Goal: Information Seeking & Learning: Learn about a topic

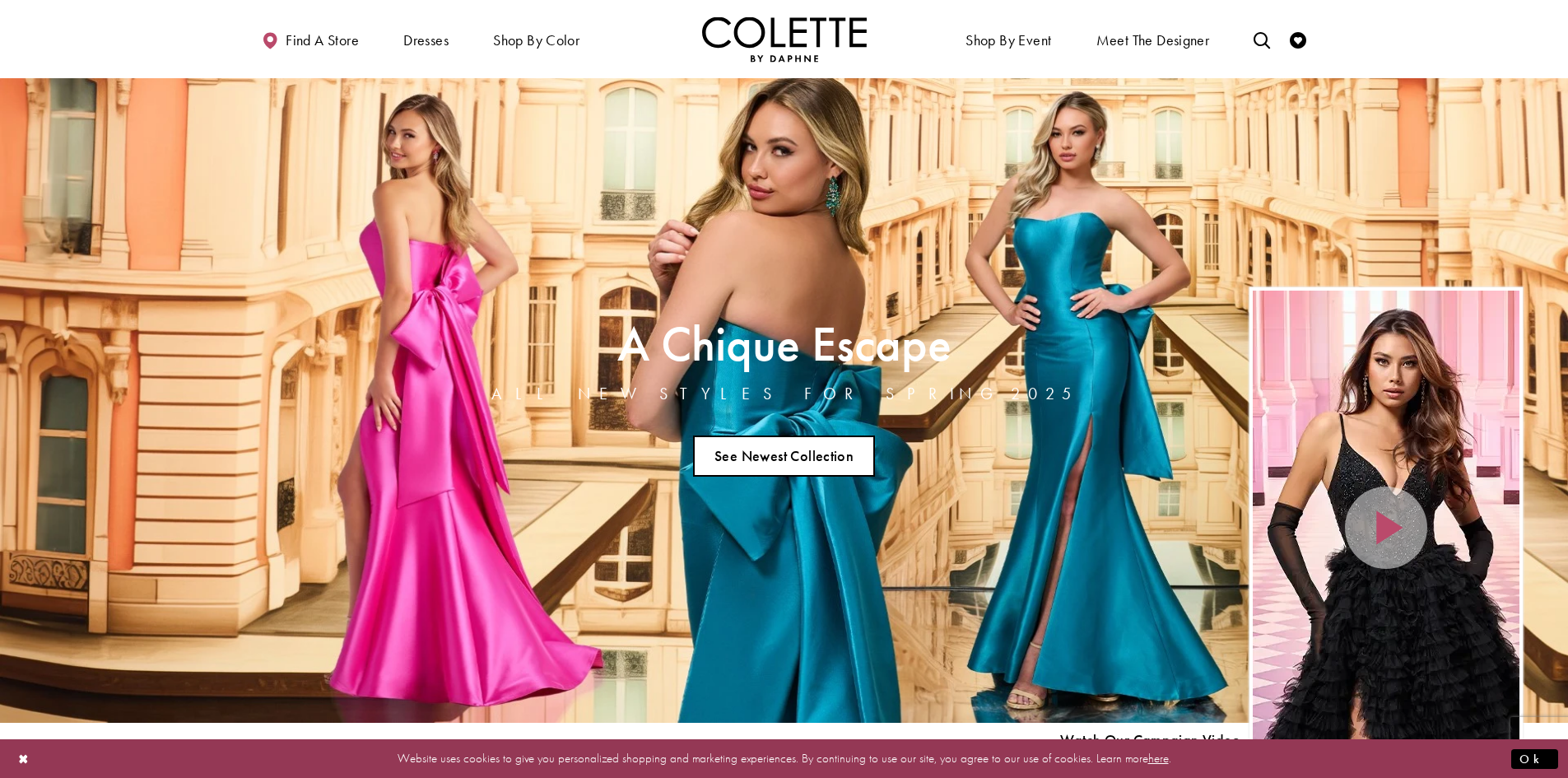
click at [770, 460] on link "See Newest Collection" at bounding box center [784, 455] width 183 height 41
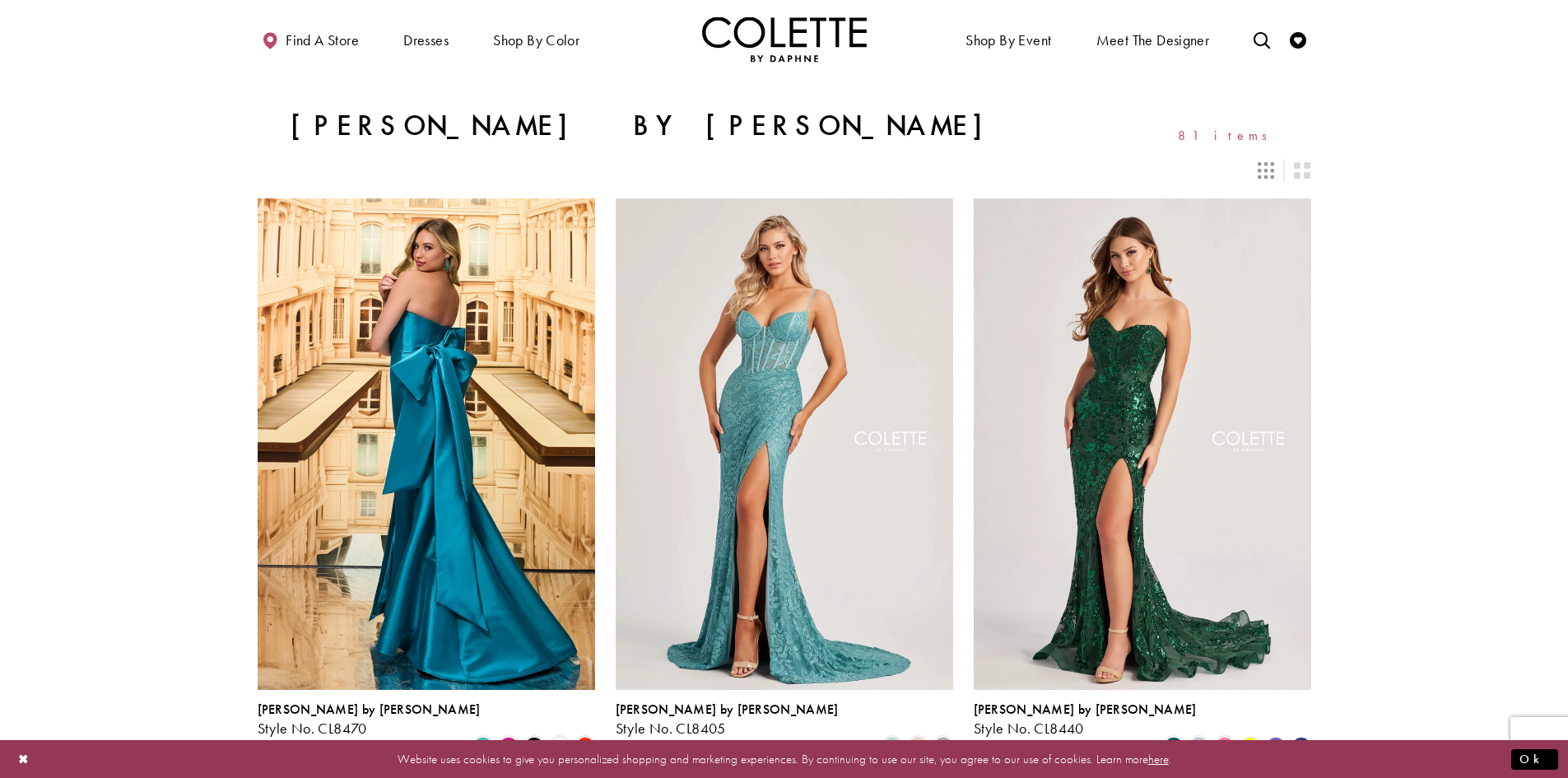
scroll to position [329, 0]
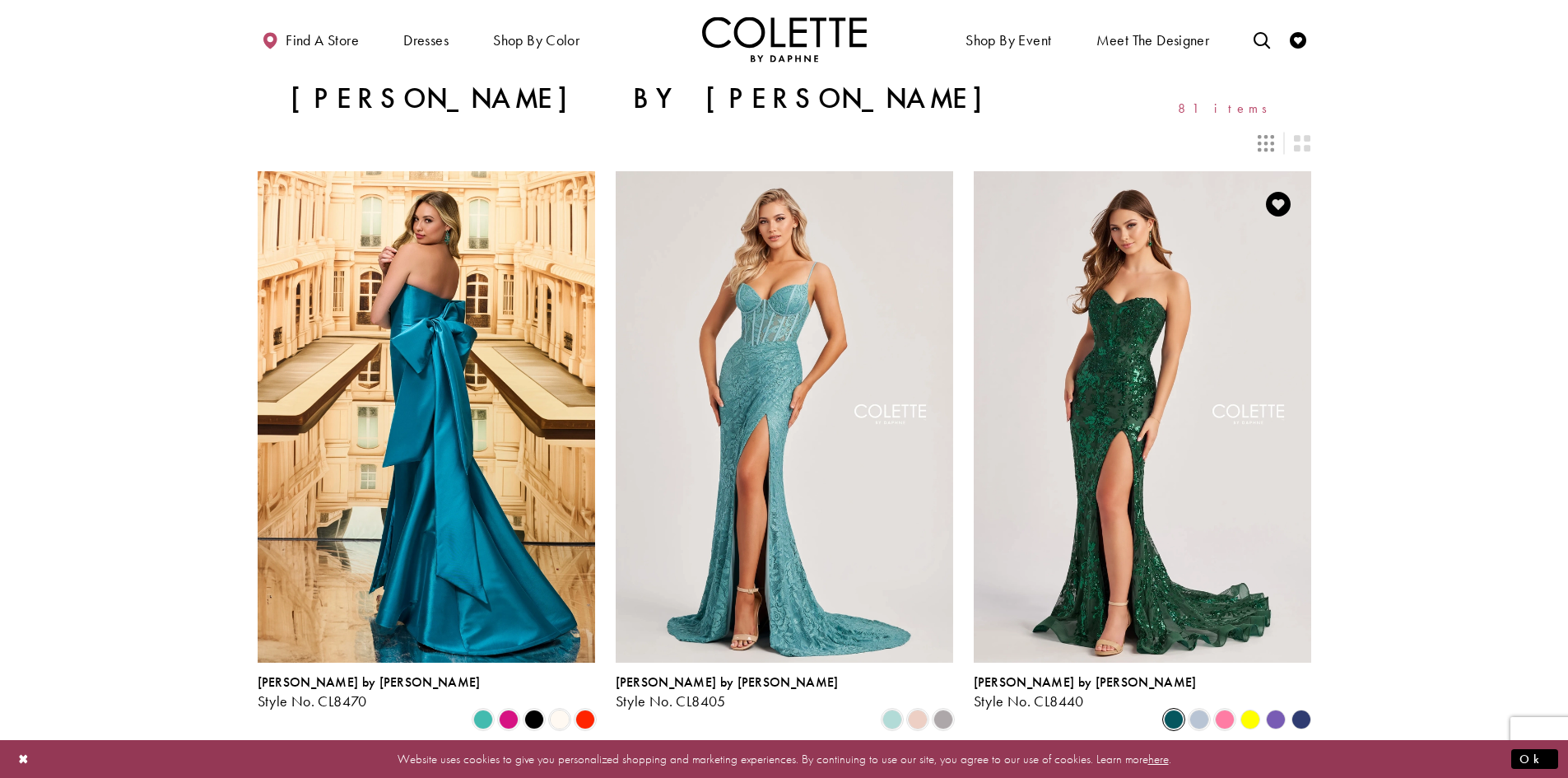
click at [1176, 709] on span "Product List" at bounding box center [1173, 718] width 19 height 19
click at [1205, 709] on span "Product List" at bounding box center [1199, 718] width 19 height 19
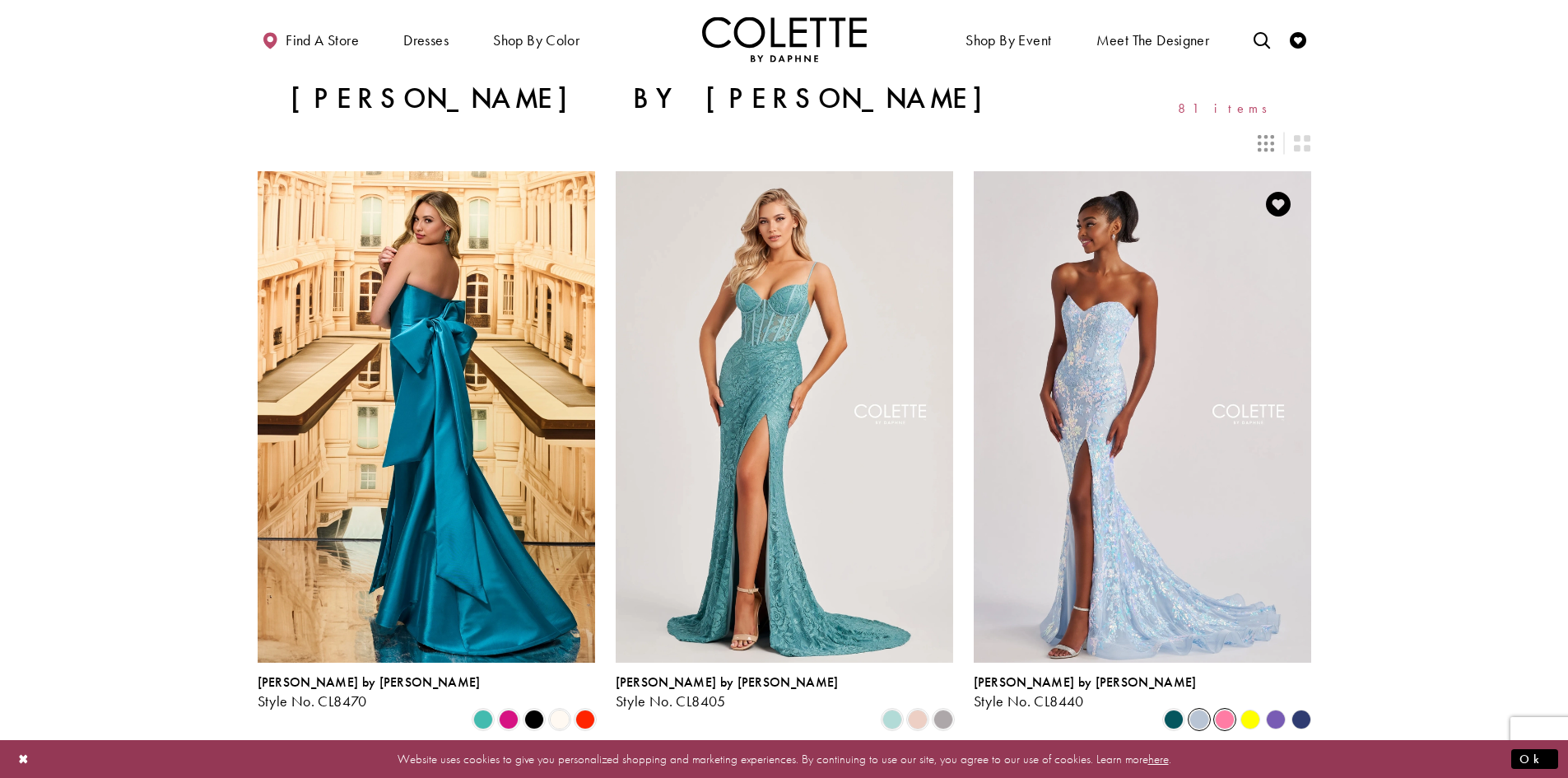
click at [1227, 709] on span "Product List" at bounding box center [1225, 718] width 19 height 19
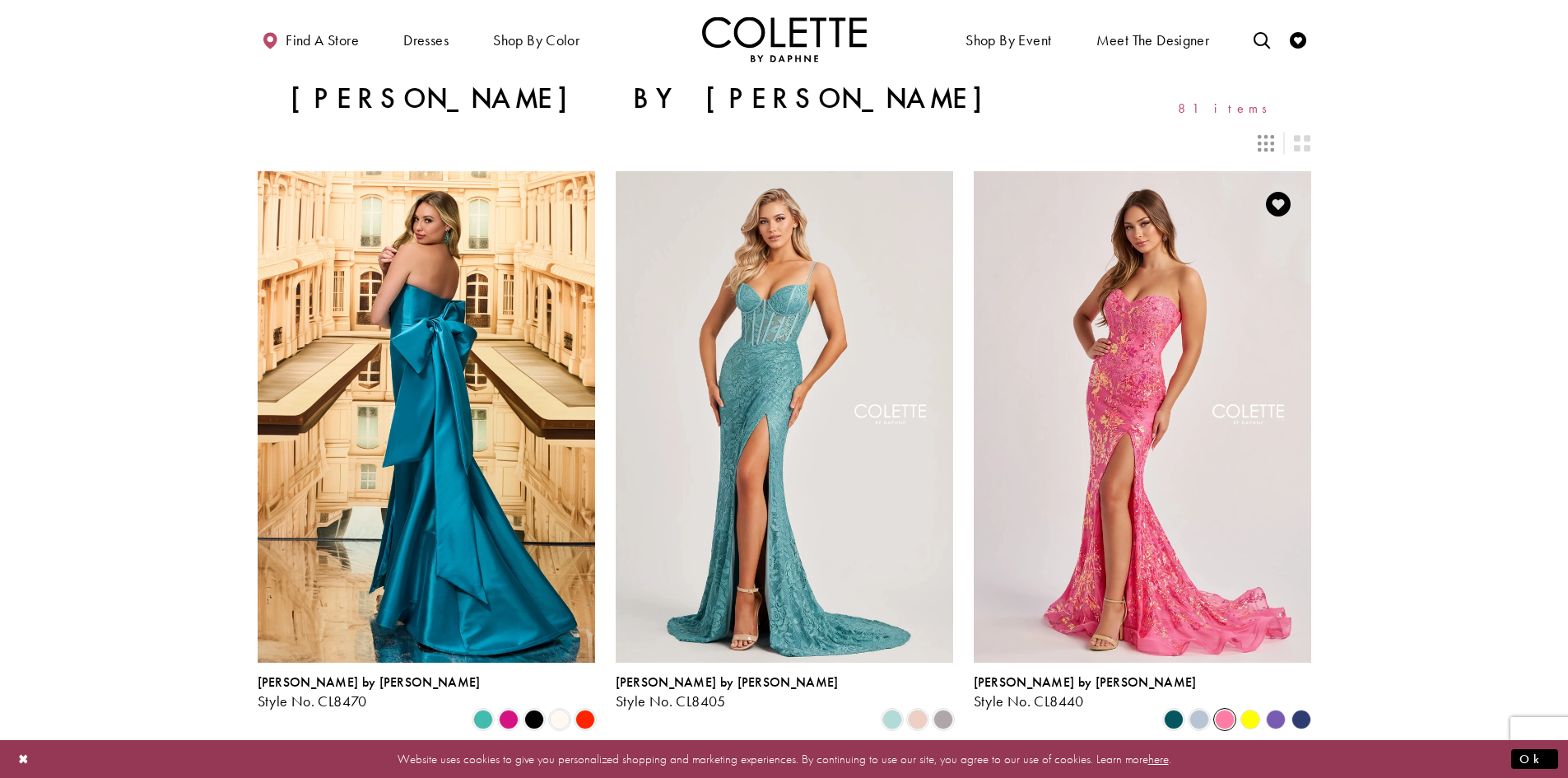
click at [1245, 706] on polygon "Product List" at bounding box center [1251, 719] width 26 height 26
click at [1251, 706] on polygon "Product List" at bounding box center [1251, 719] width 26 height 26
click at [1287, 706] on div "Product List" at bounding box center [1276, 719] width 26 height 26
click at [1273, 706] on polygon "Product List" at bounding box center [1276, 719] width 26 height 26
click at [1302, 706] on polygon "Product List" at bounding box center [1301, 719] width 26 height 26
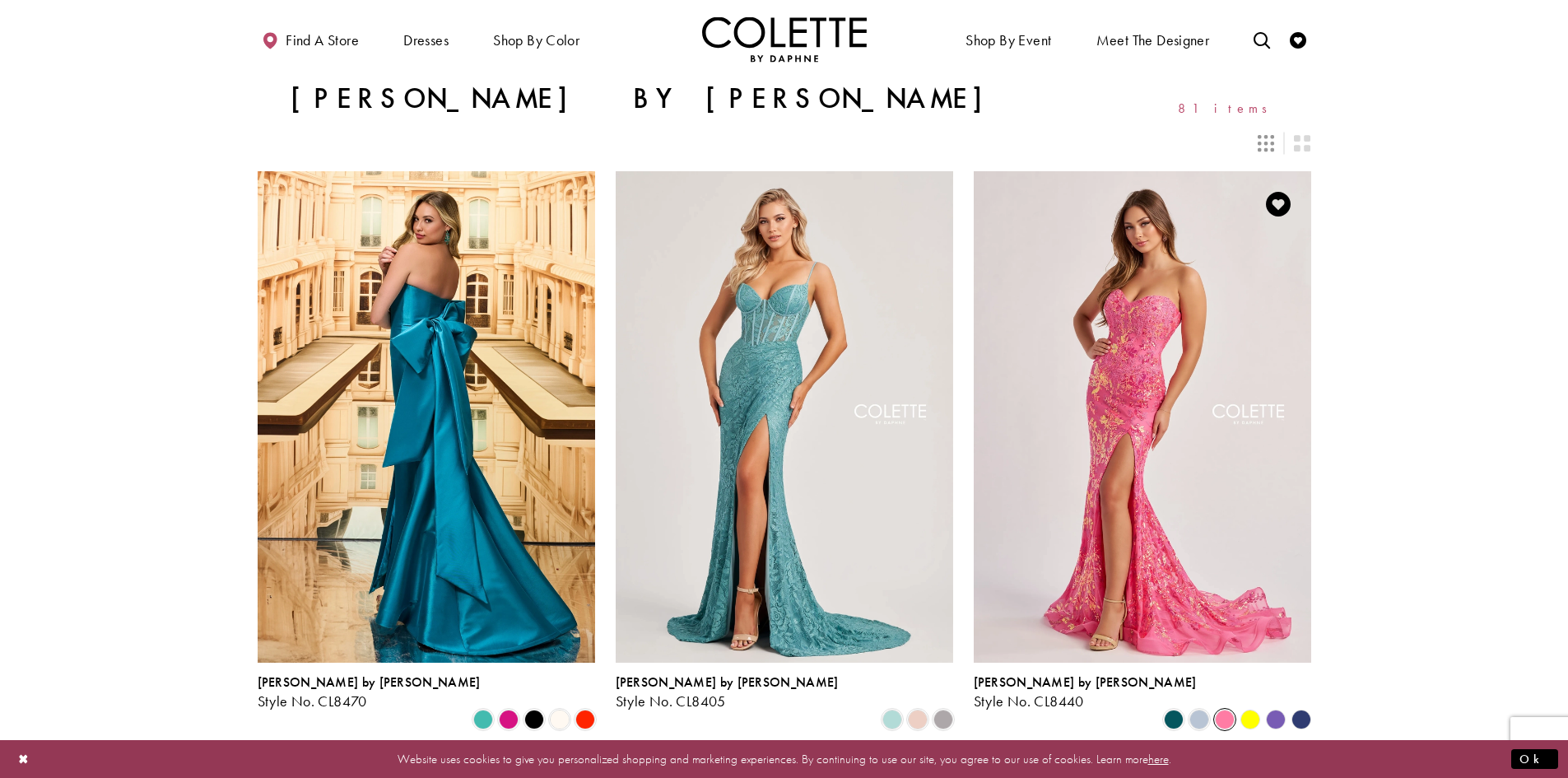
click at [1252, 706] on polygon "Product List" at bounding box center [1251, 719] width 26 height 26
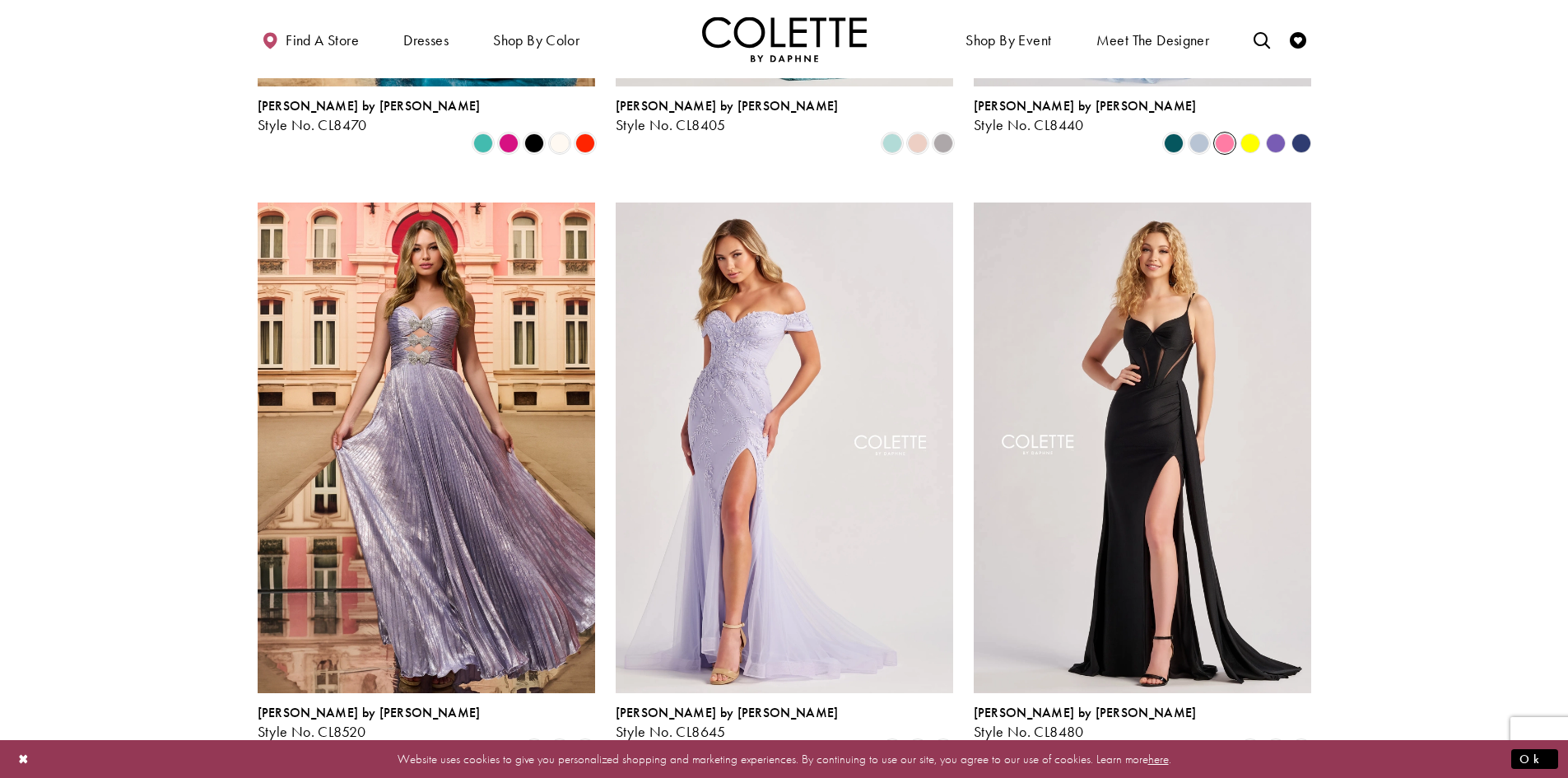
scroll to position [988, 0]
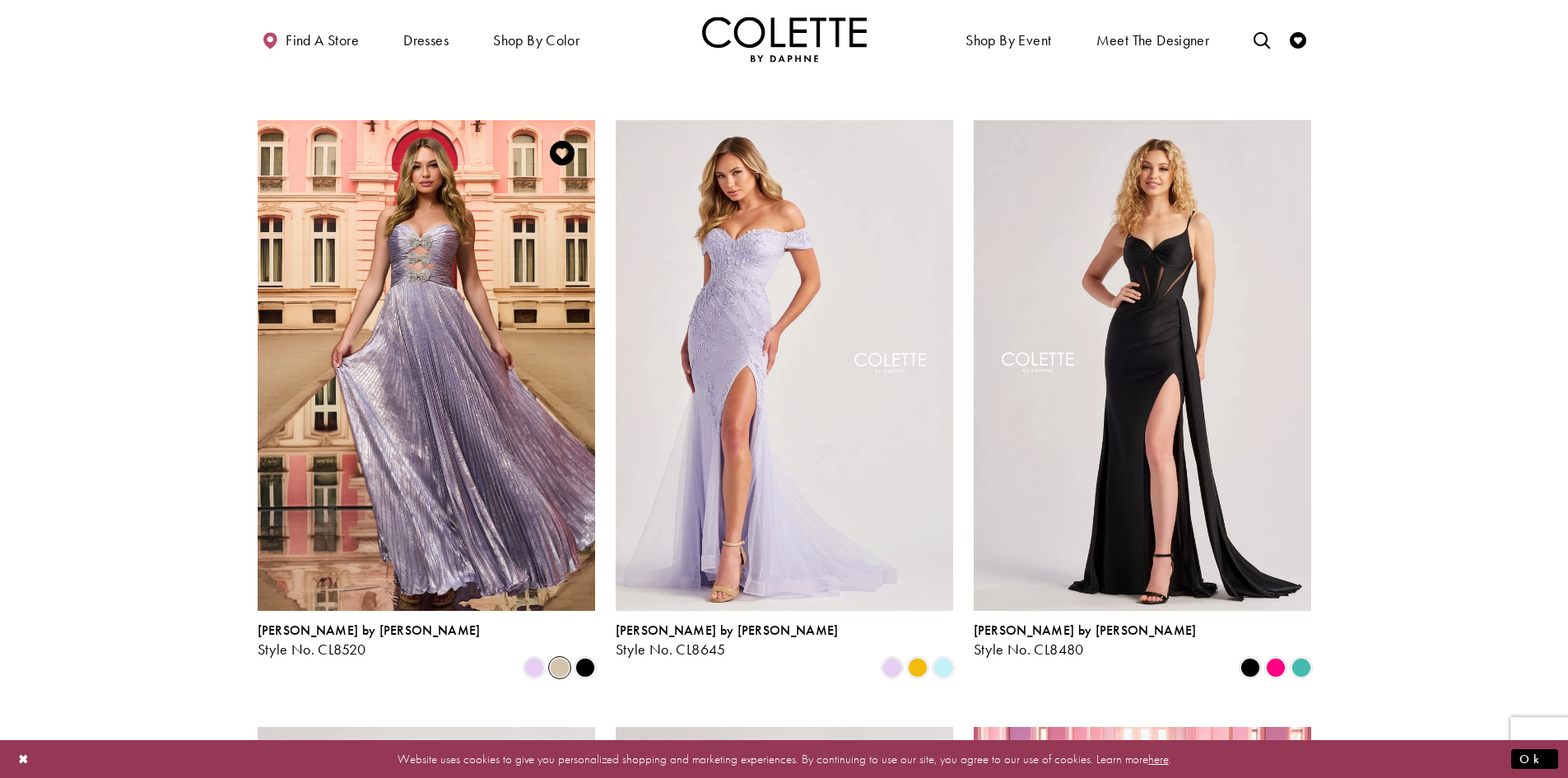
click at [556, 658] on span "Product List" at bounding box center [559, 667] width 19 height 19
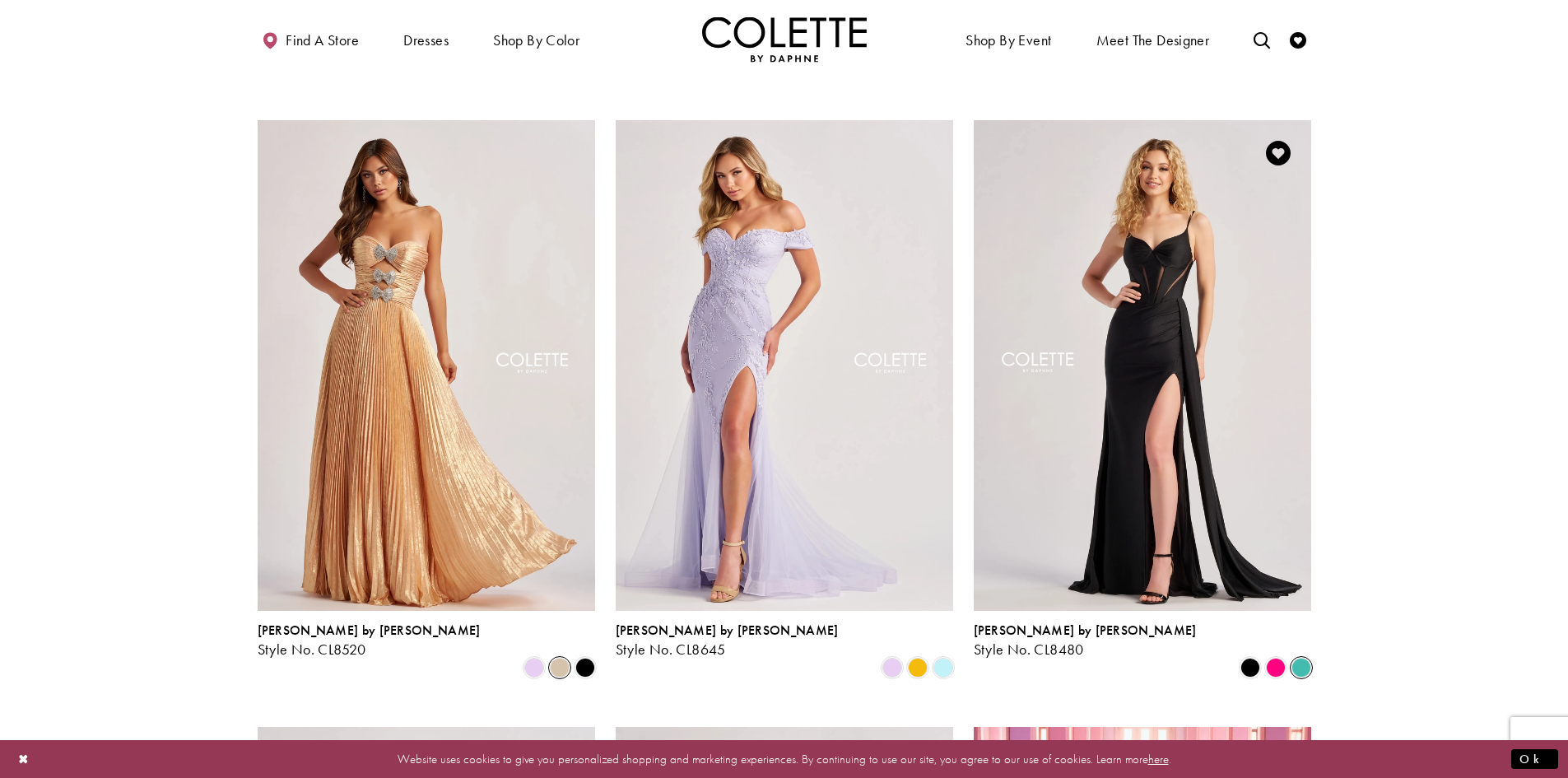
click at [1303, 658] on span "Product List" at bounding box center [1301, 667] width 19 height 19
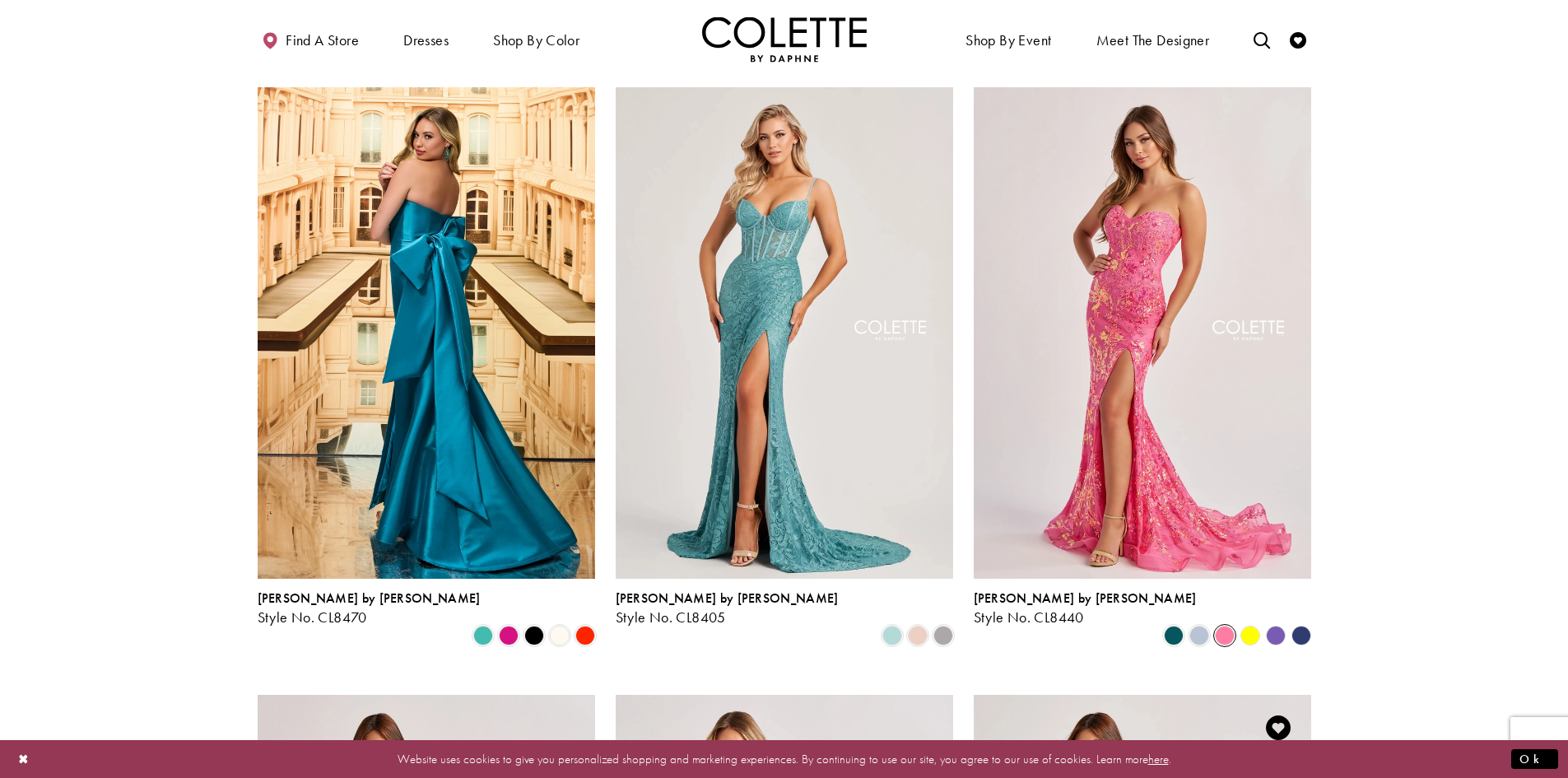
scroll to position [411, 0]
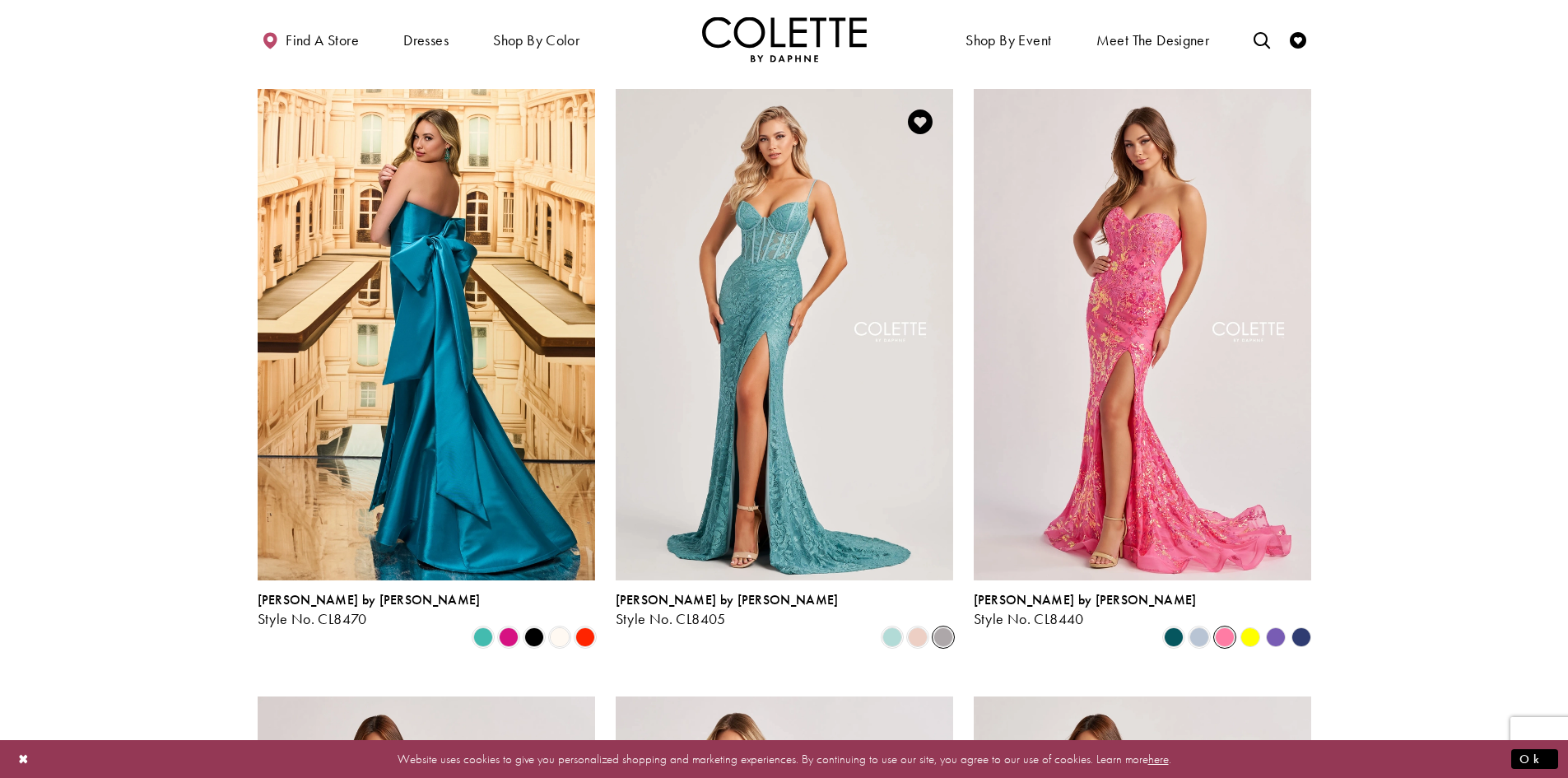
click at [944, 627] on span "Product List" at bounding box center [943, 636] width 19 height 19
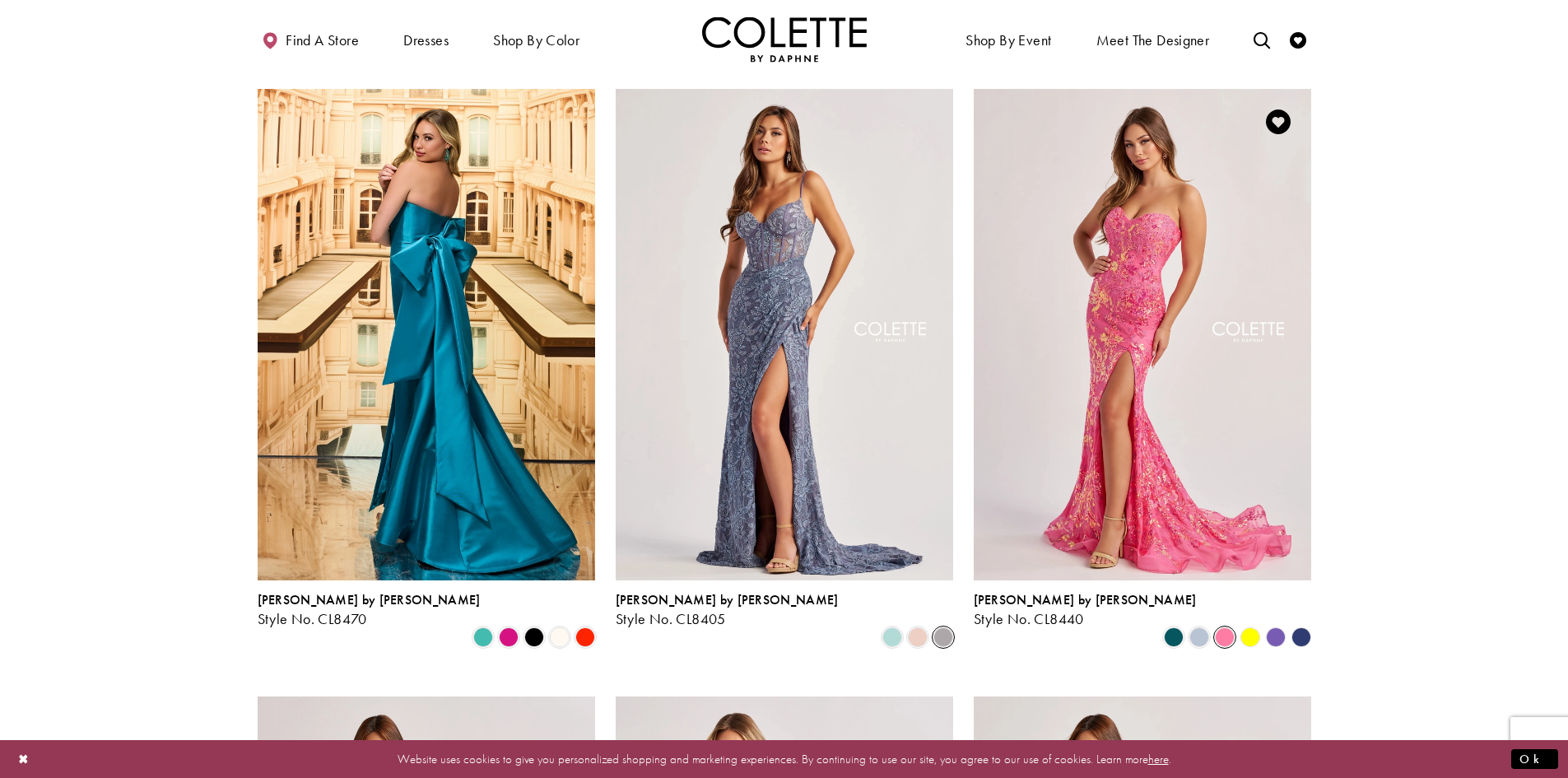
click at [1245, 624] on polygon "Product List" at bounding box center [1251, 636] width 26 height 26
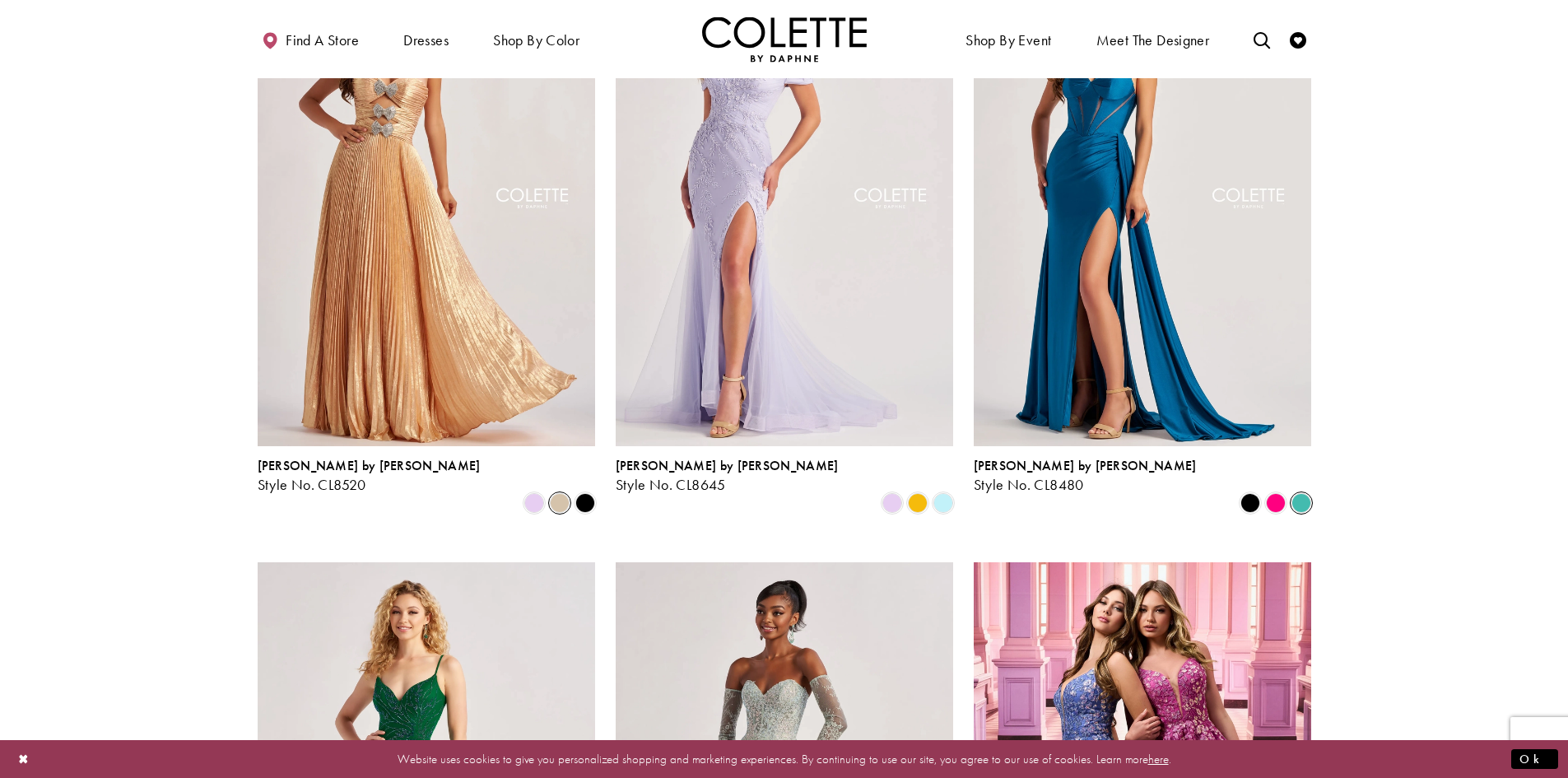
scroll to position [1563, 0]
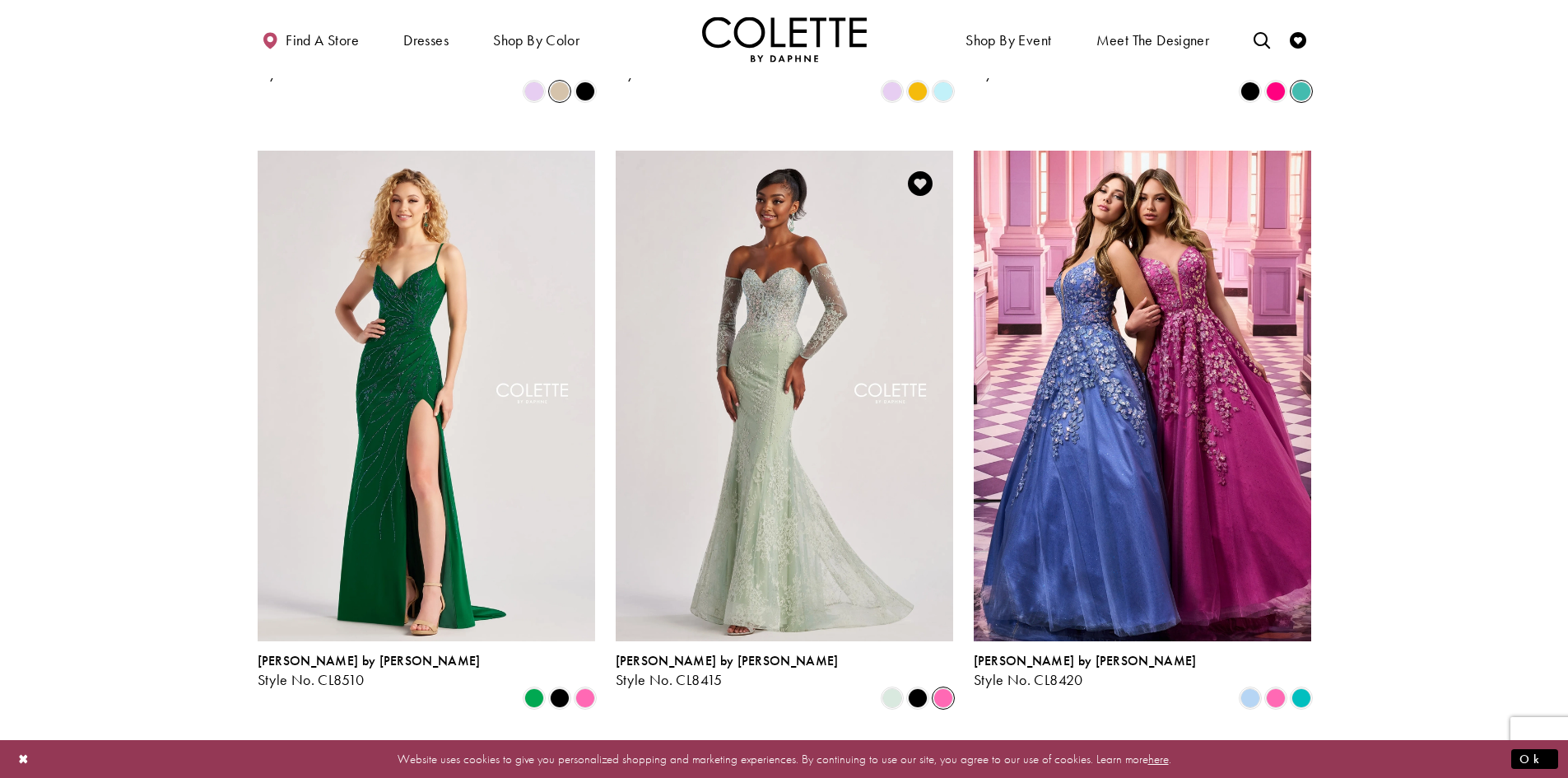
click at [942, 688] on span "Product List" at bounding box center [943, 697] width 19 height 19
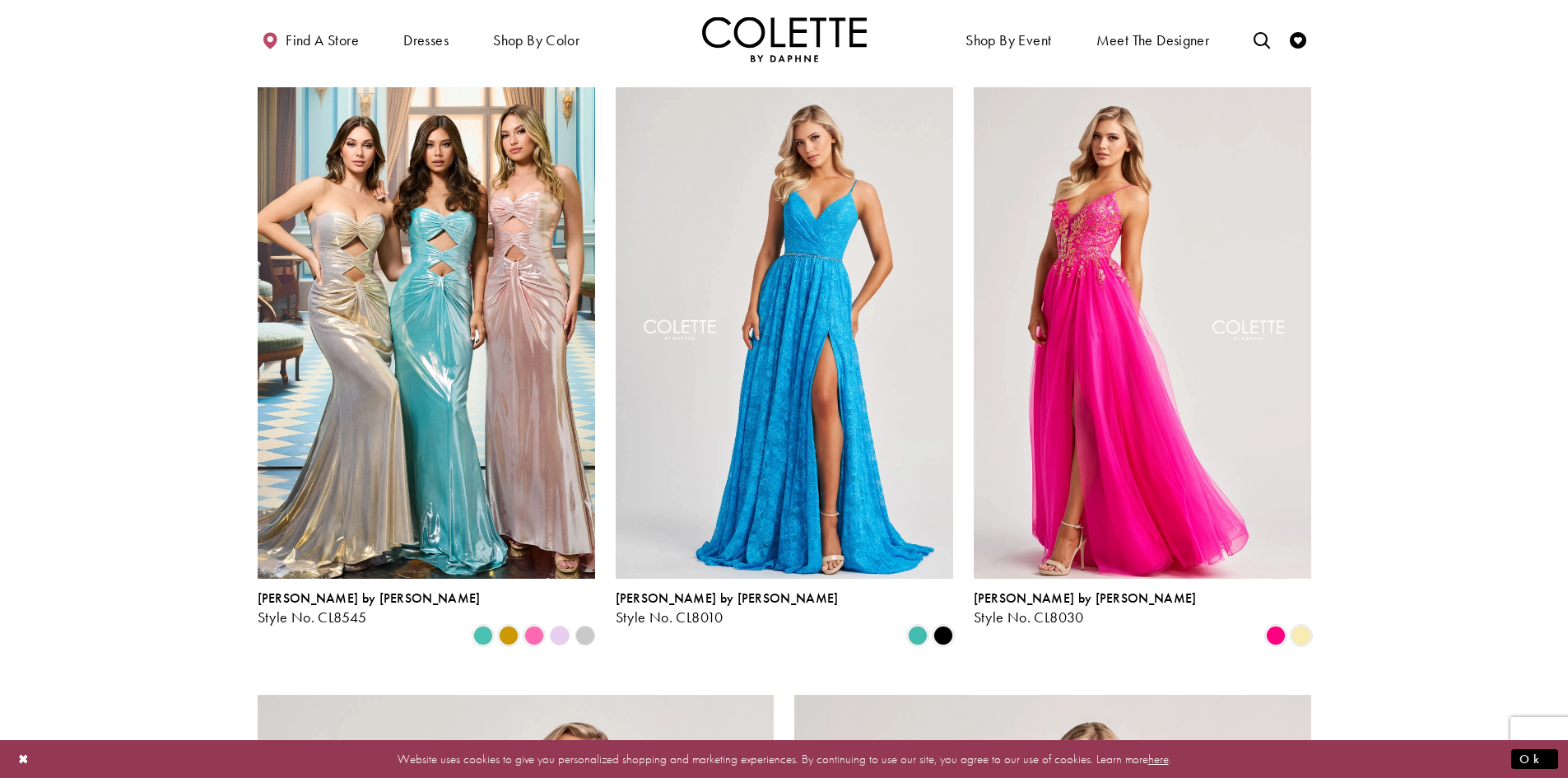
scroll to position [2139, 0]
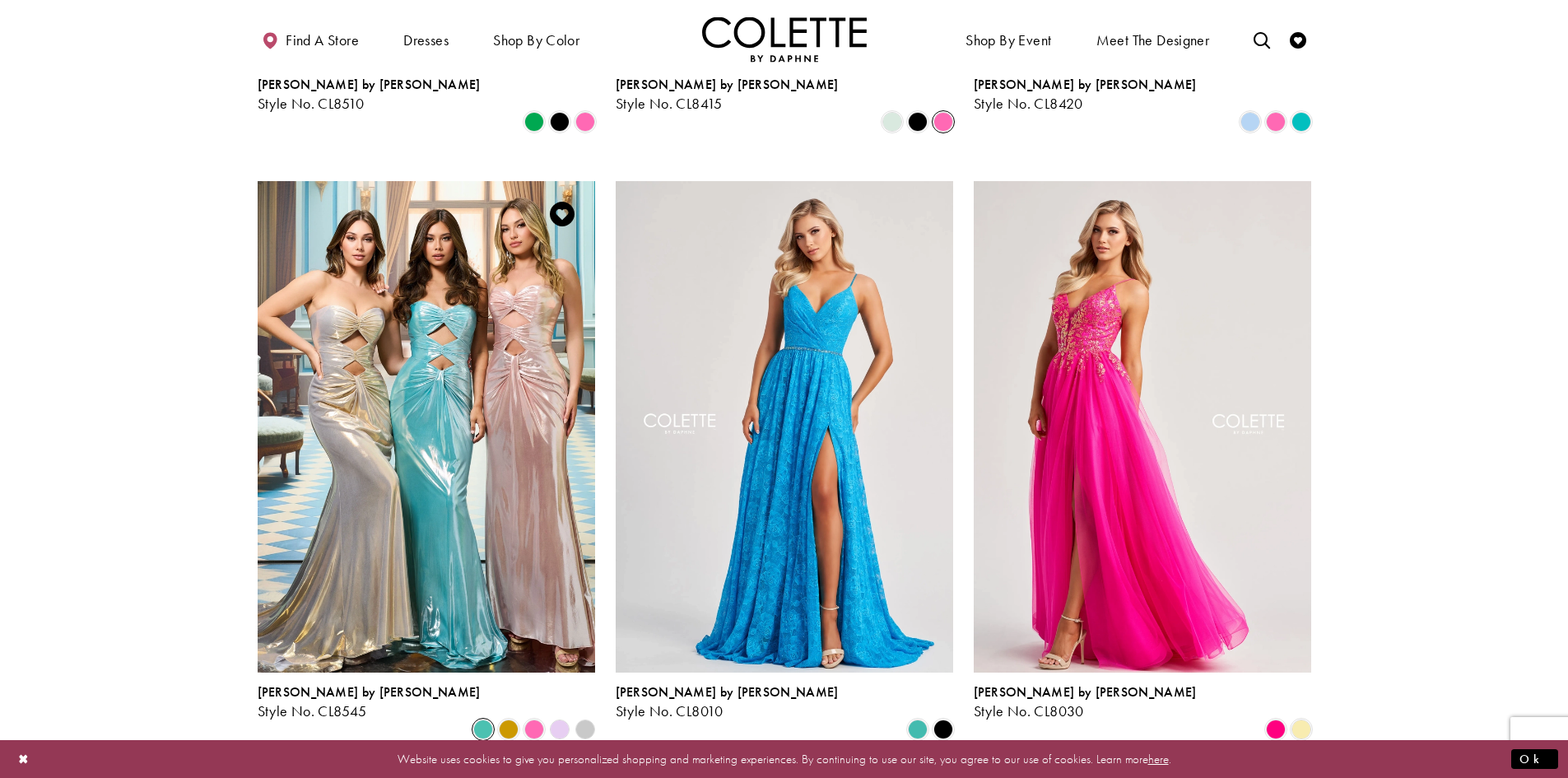
click at [482, 719] on span "Product List" at bounding box center [482, 728] width 19 height 19
click at [505, 719] on span "Product List" at bounding box center [508, 728] width 19 height 19
click at [536, 719] on span "Product List" at bounding box center [534, 728] width 19 height 19
click at [563, 715] on polygon "Product List" at bounding box center [559, 728] width 26 height 26
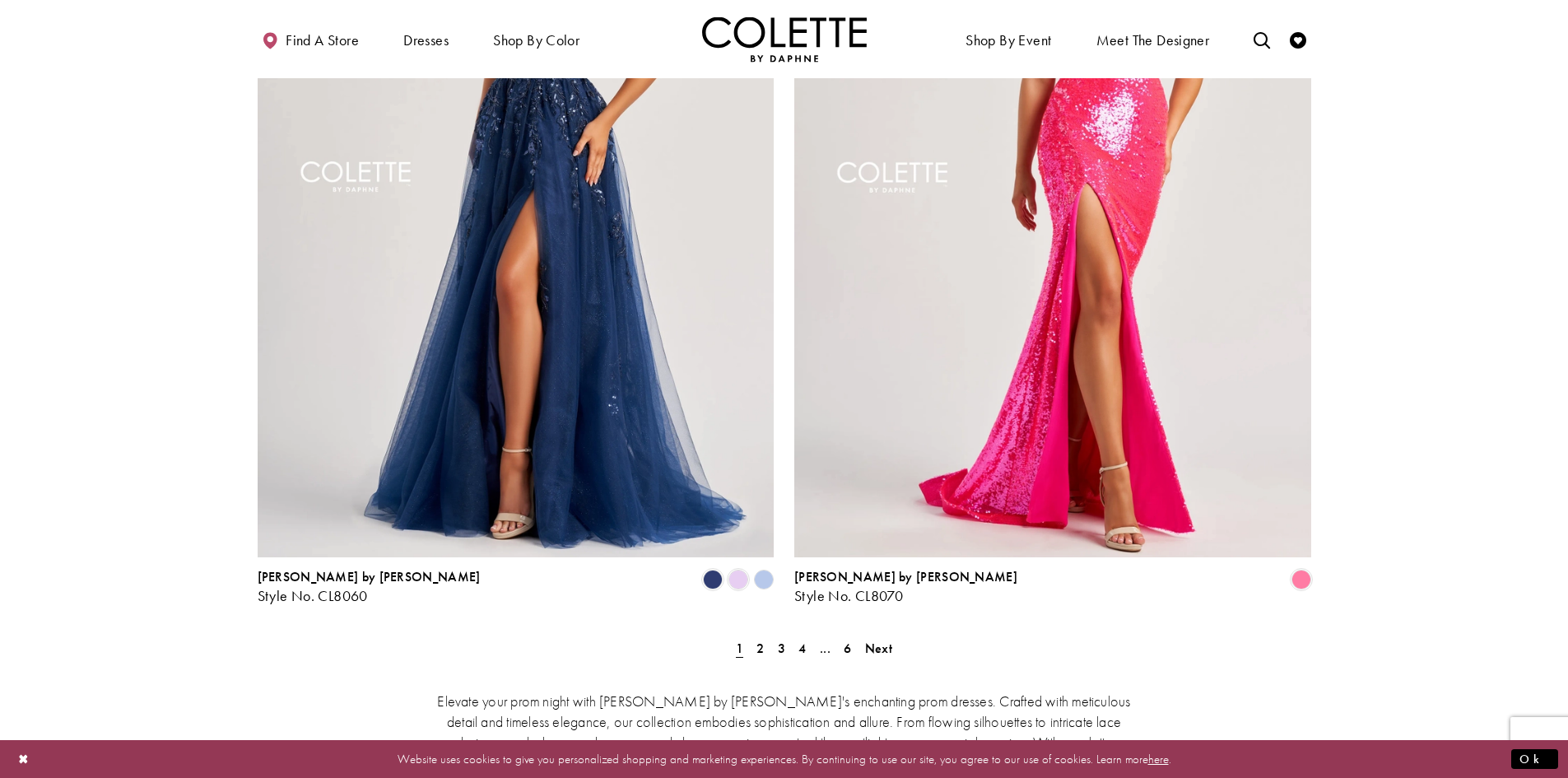
scroll to position [3127, 0]
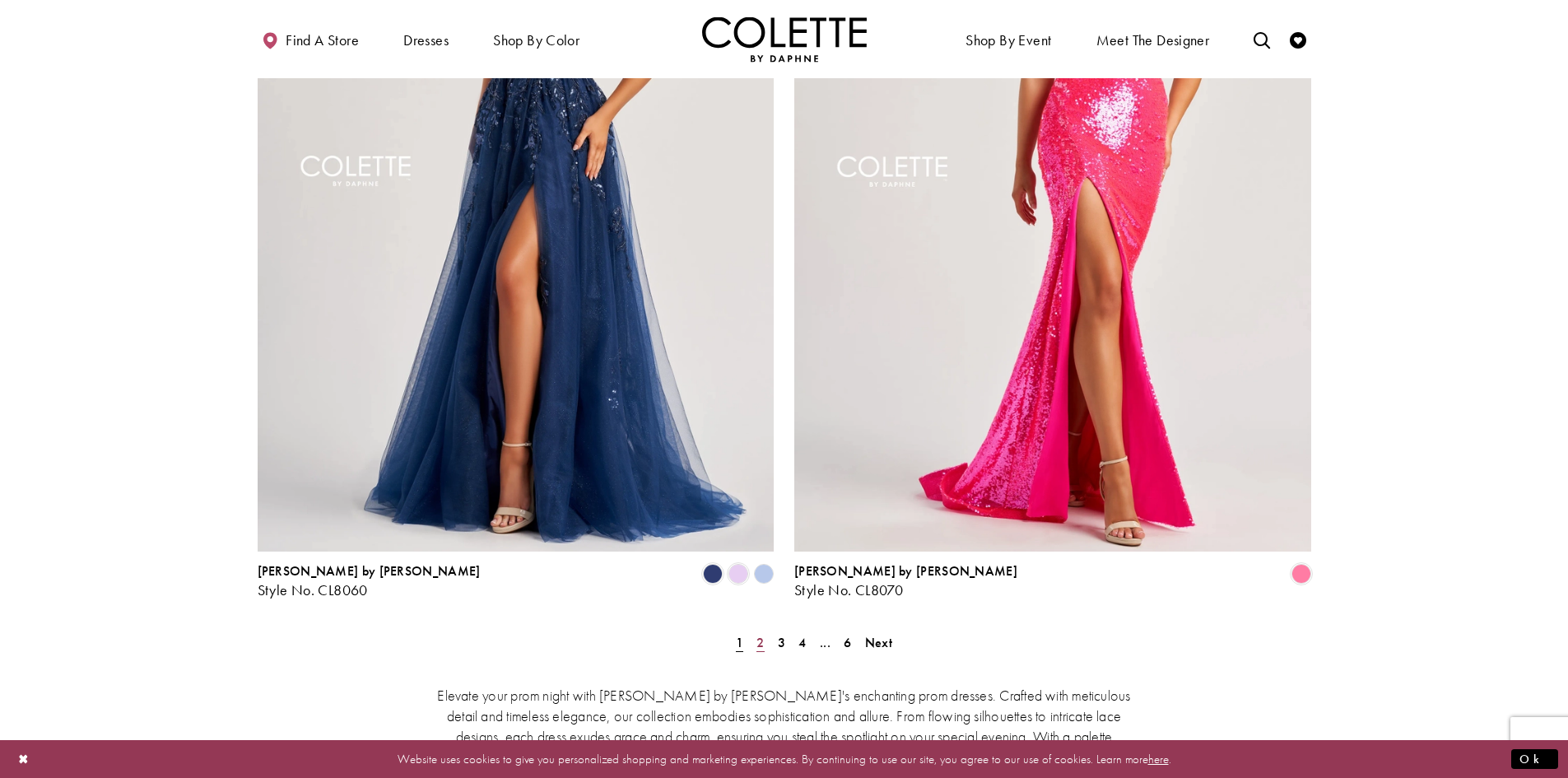
click at [763, 634] on span "2" at bounding box center [760, 642] width 7 height 17
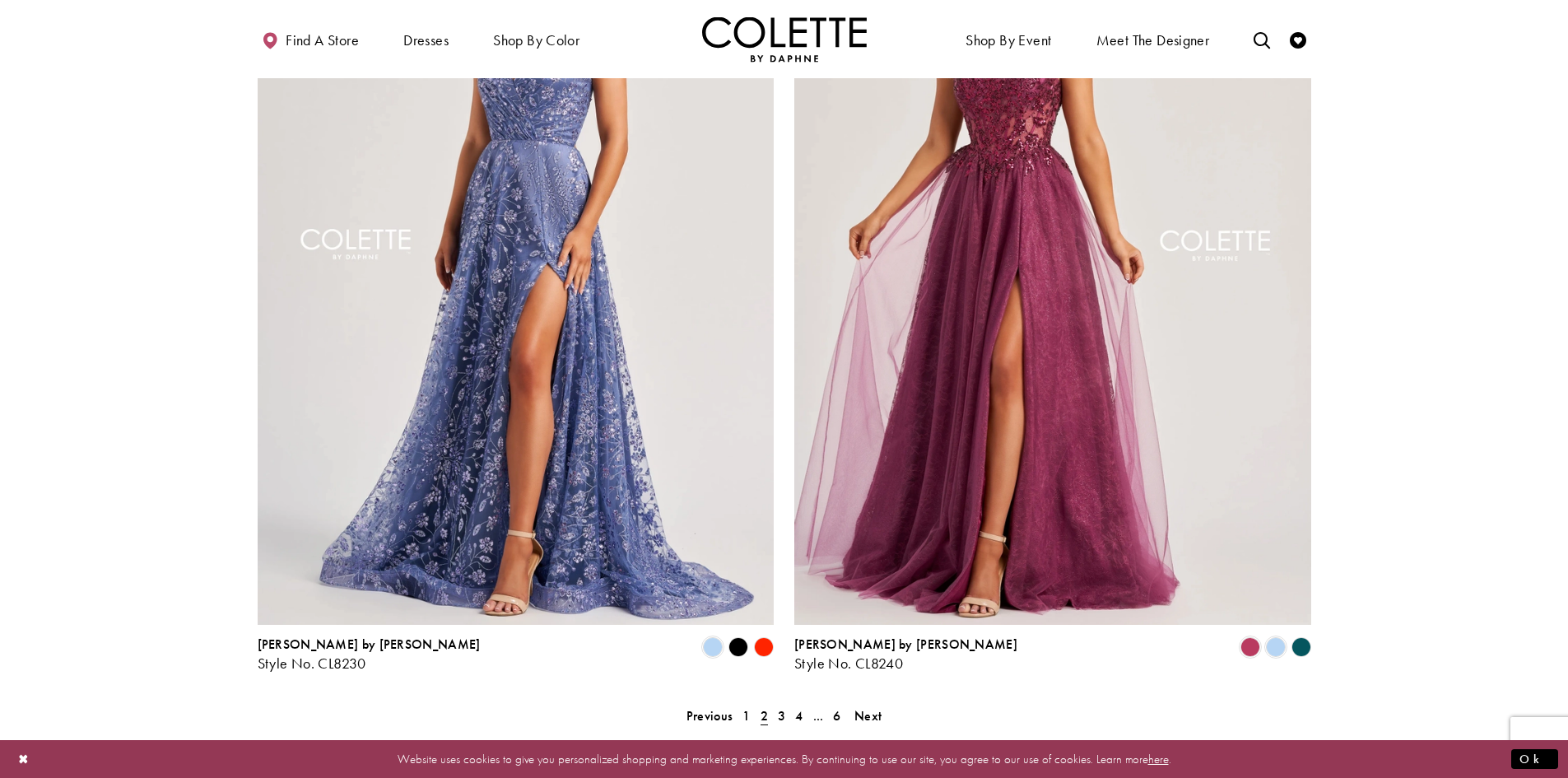
scroll to position [3220, 0]
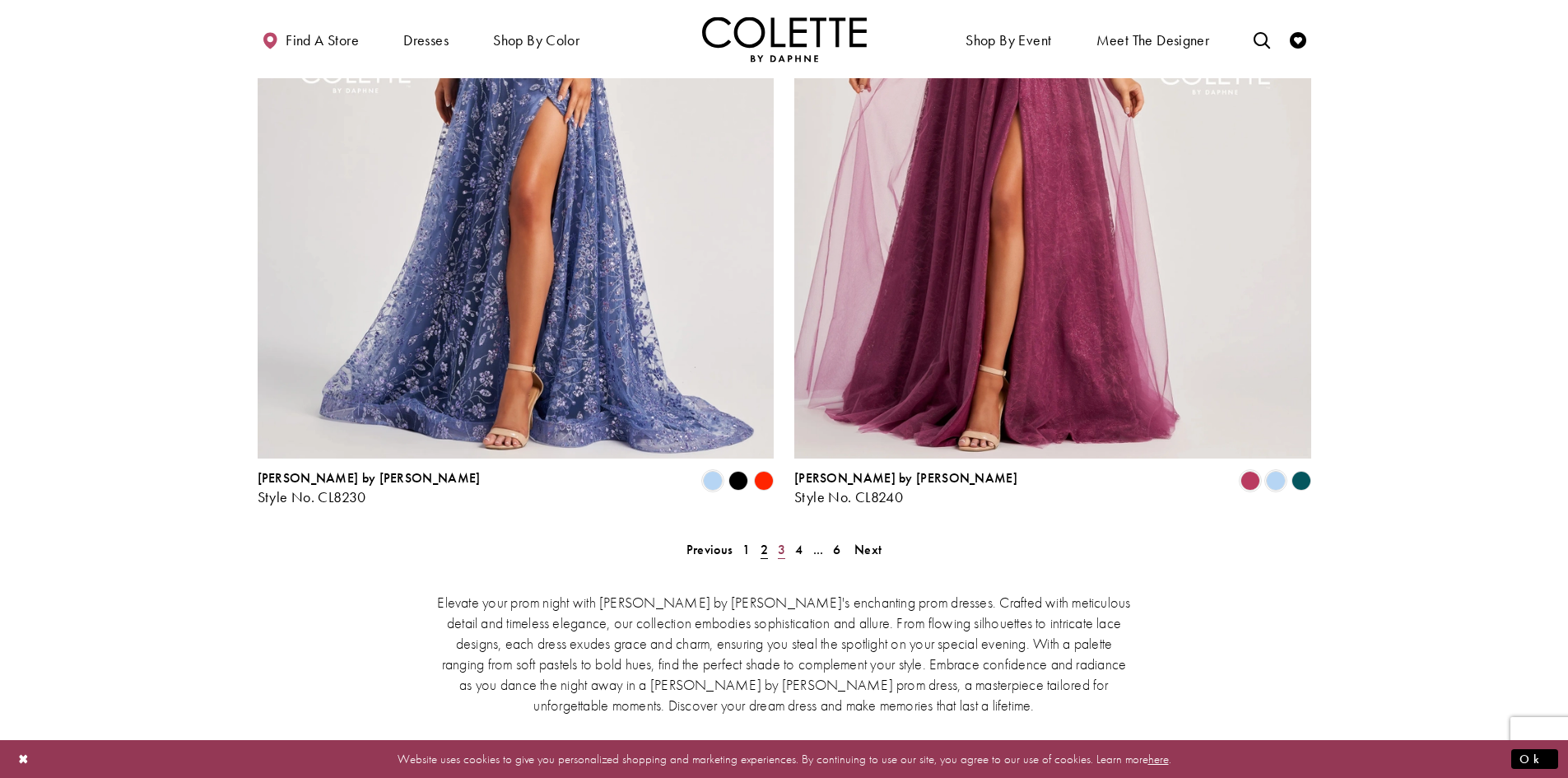
click at [781, 541] on span "3" at bounding box center [782, 549] width 7 height 17
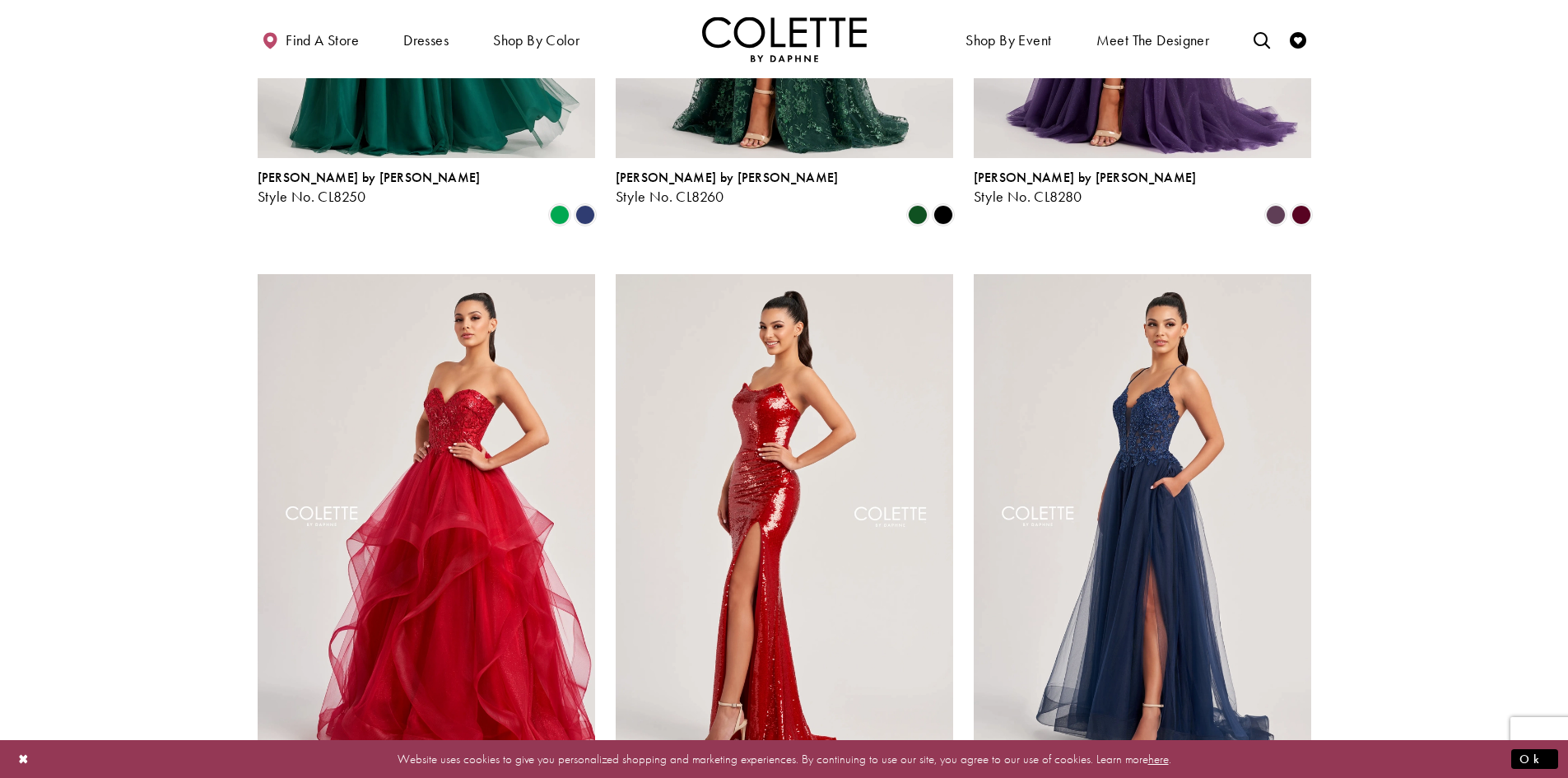
scroll to position [998, 0]
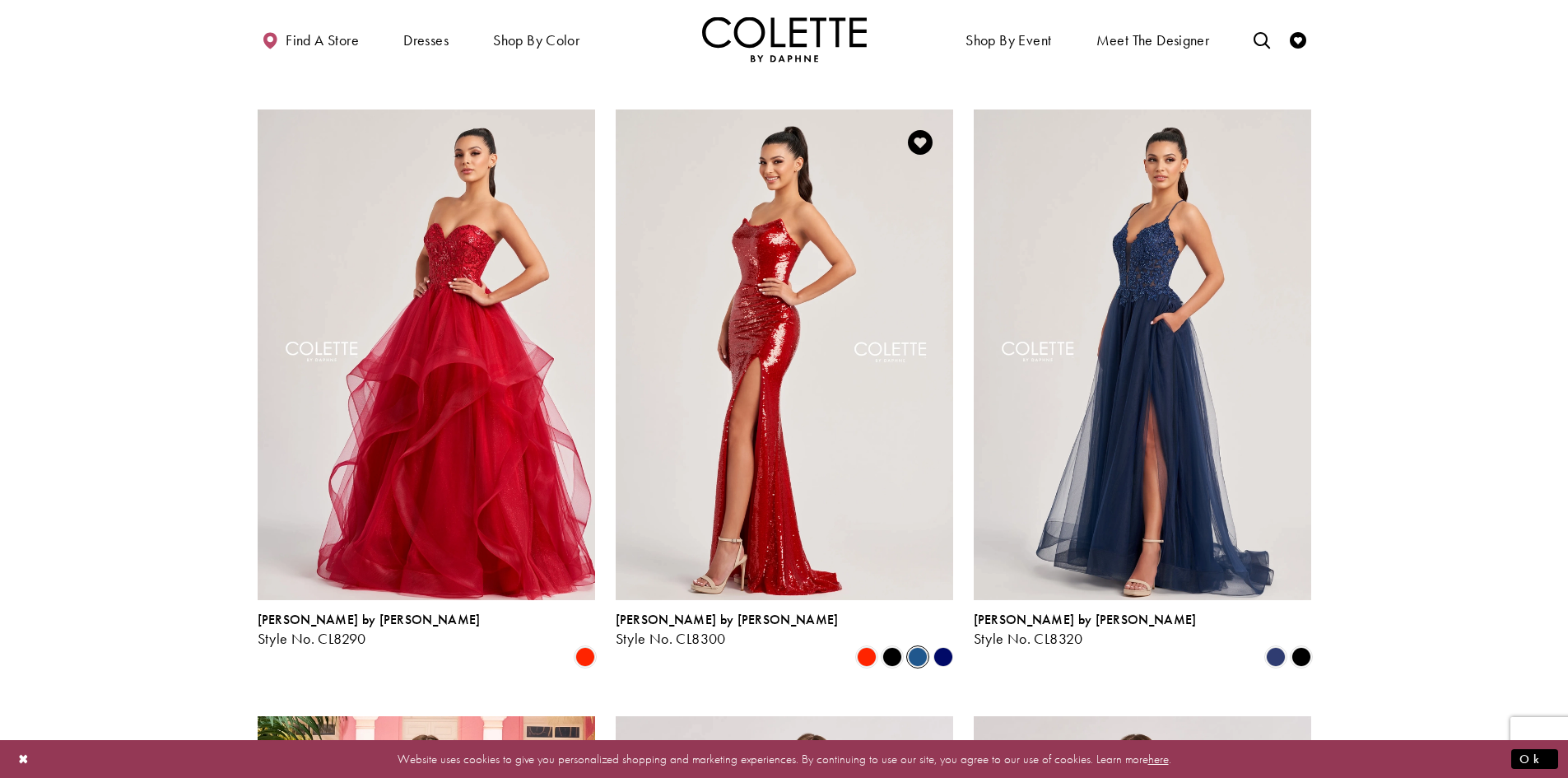
click at [914, 646] on span "Product List" at bounding box center [917, 656] width 19 height 19
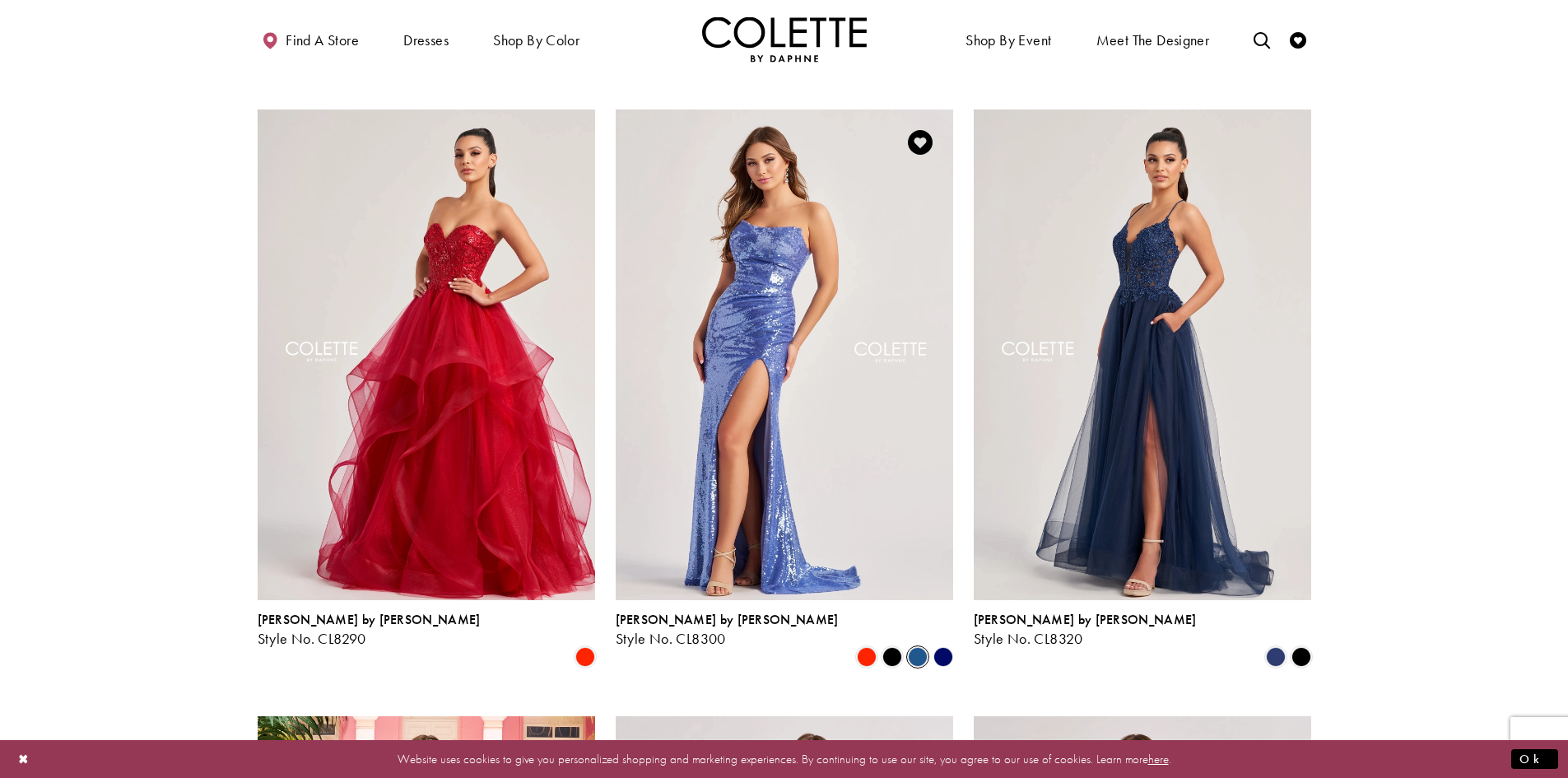
click at [942, 644] on polygon "Product List" at bounding box center [943, 657] width 26 height 26
click at [890, 646] on span "Product List" at bounding box center [892, 656] width 19 height 19
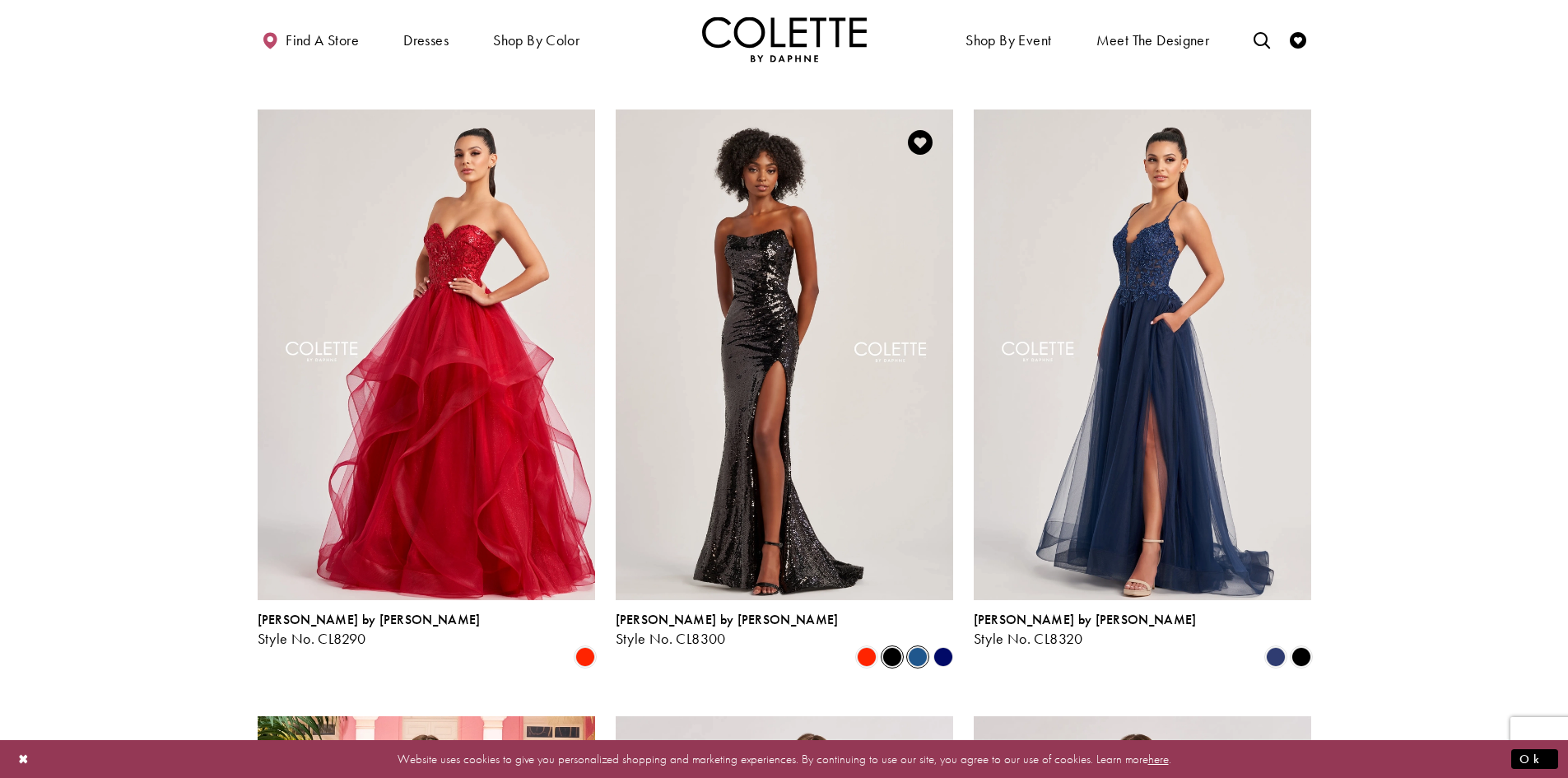
click at [917, 646] on span "Product List" at bounding box center [917, 656] width 19 height 19
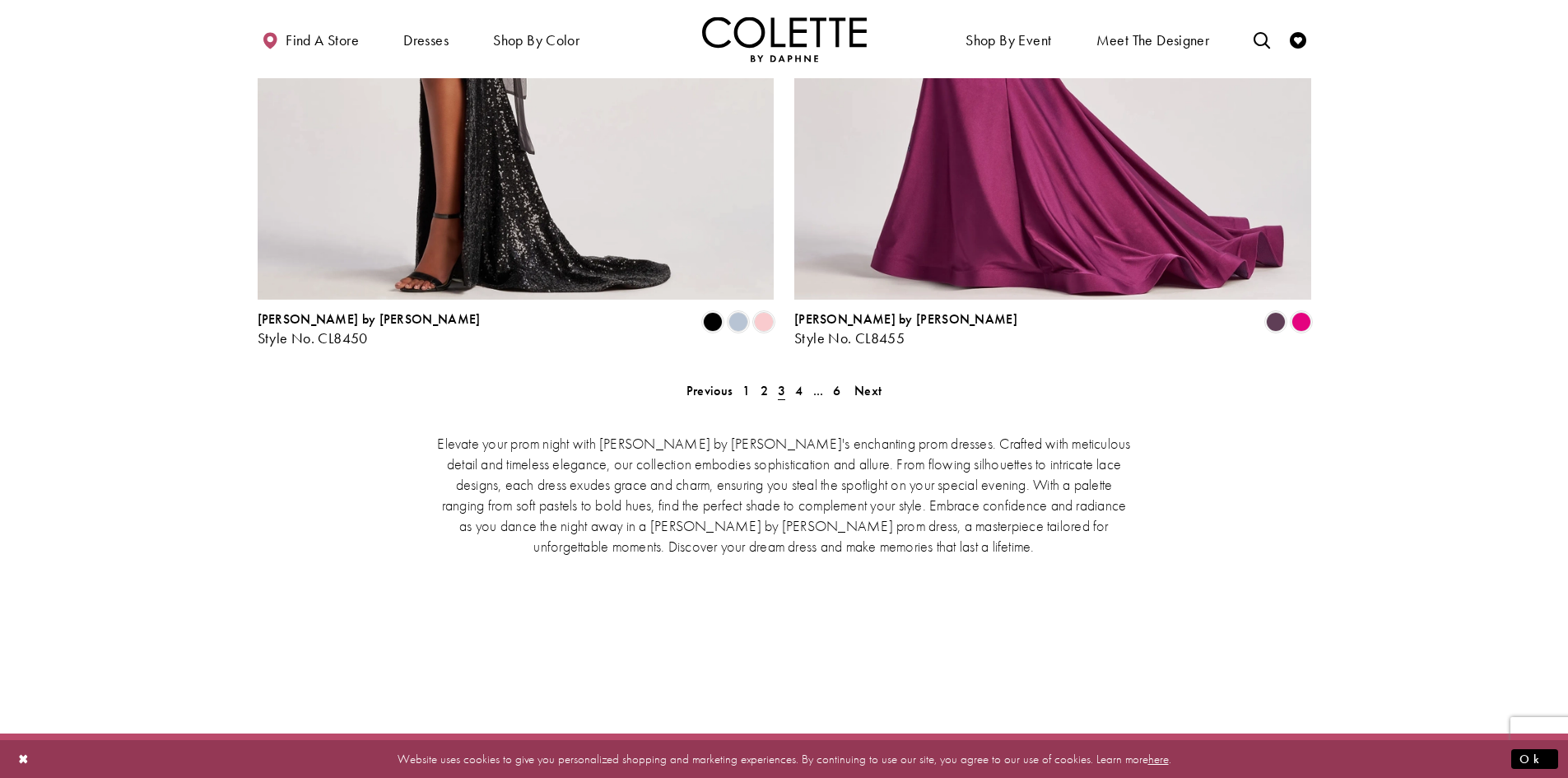
scroll to position [3384, 0]
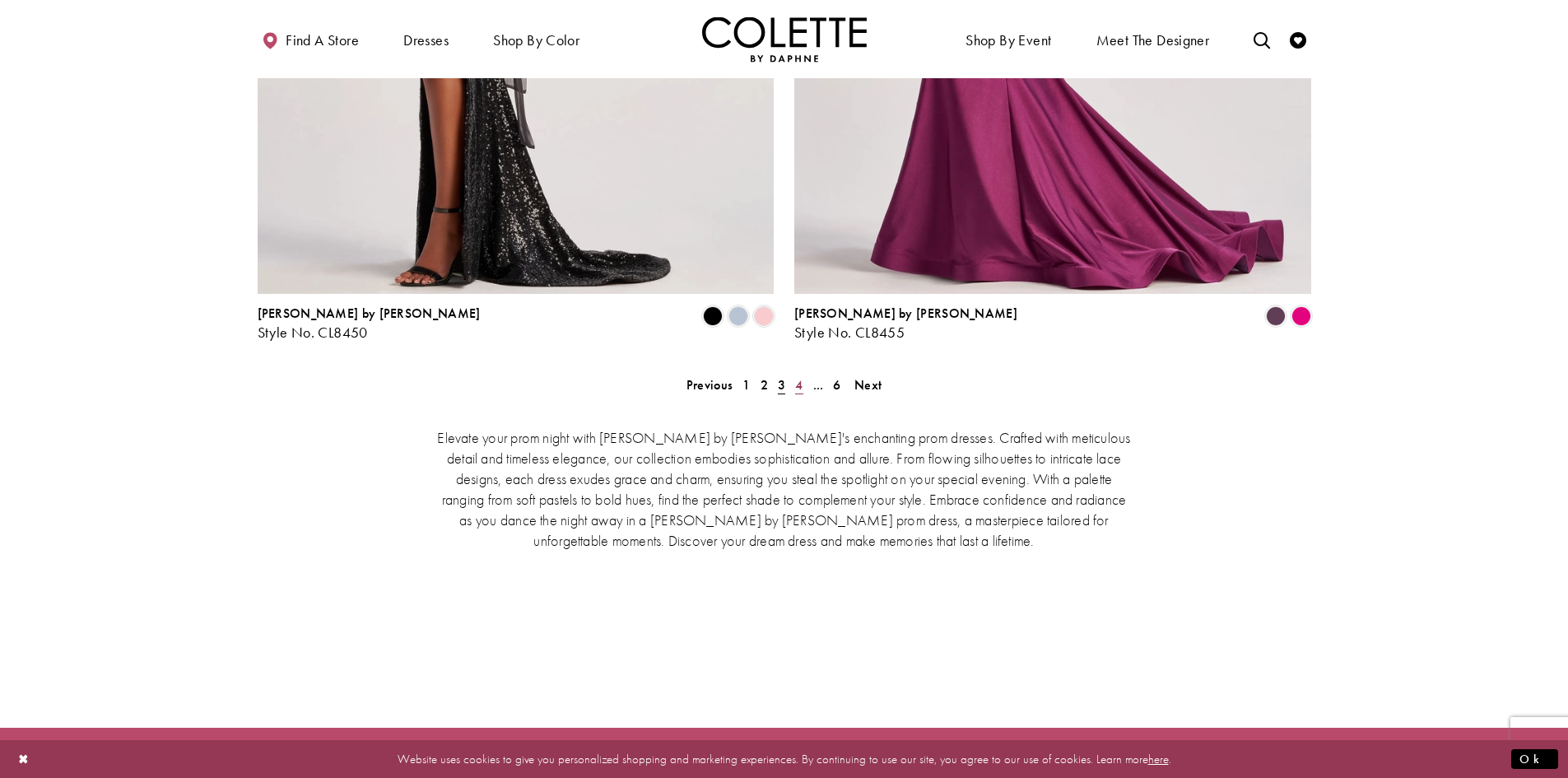
click at [798, 376] on span "4" at bounding box center [799, 384] width 7 height 17
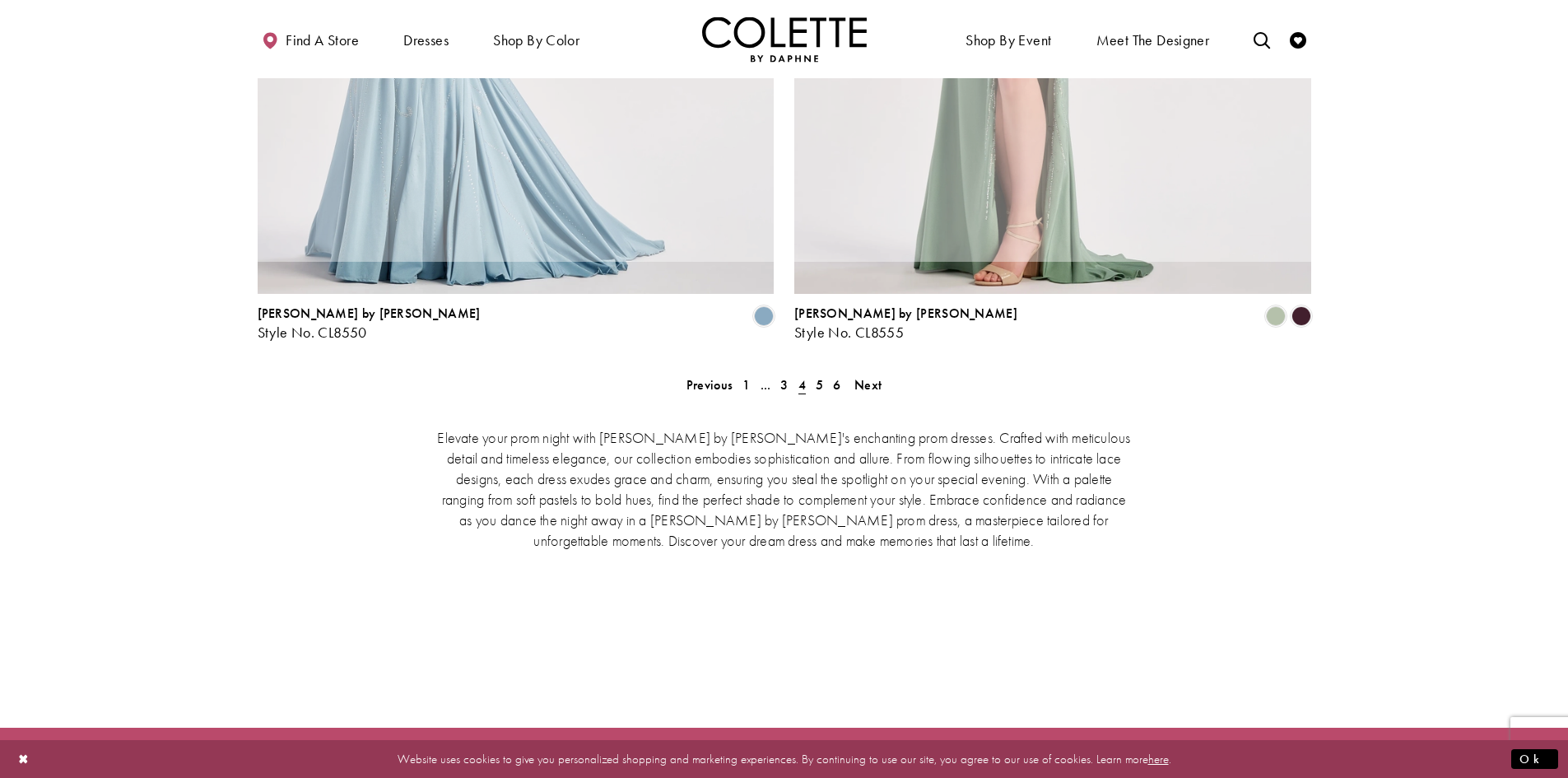
scroll to position [422, 0]
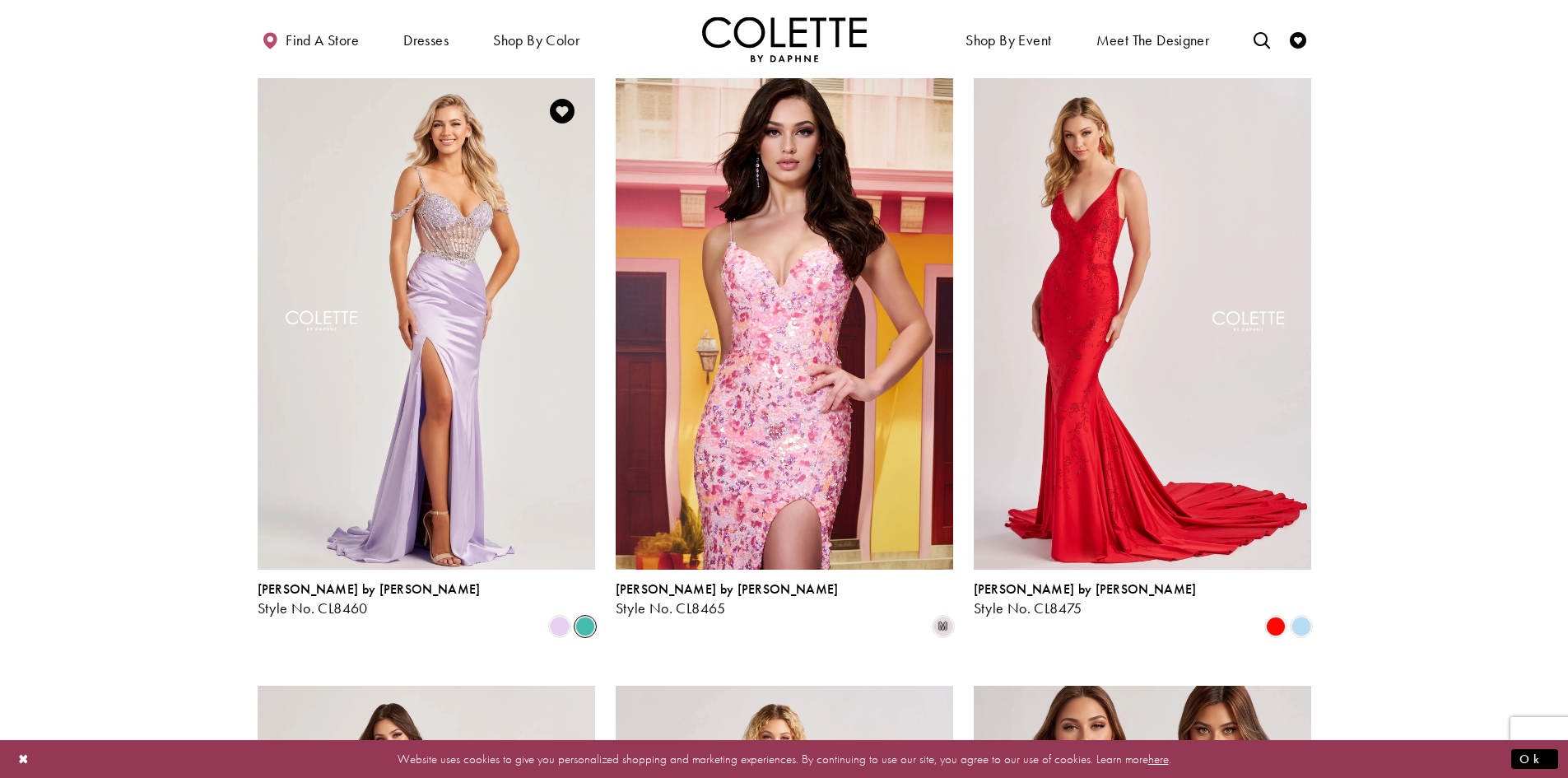
click at [580, 616] on span "Product List" at bounding box center [584, 625] width 19 height 19
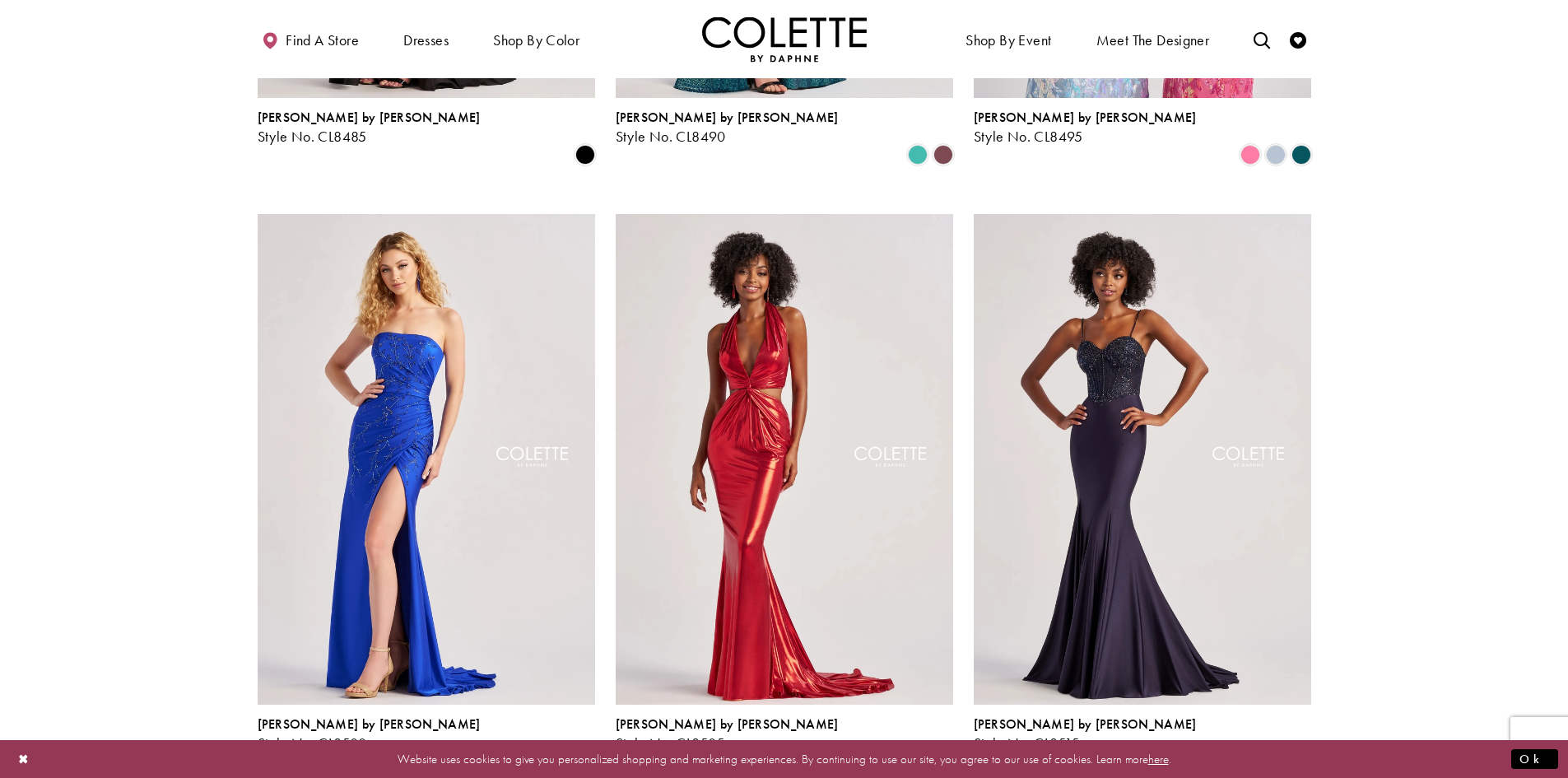
scroll to position [1574, 0]
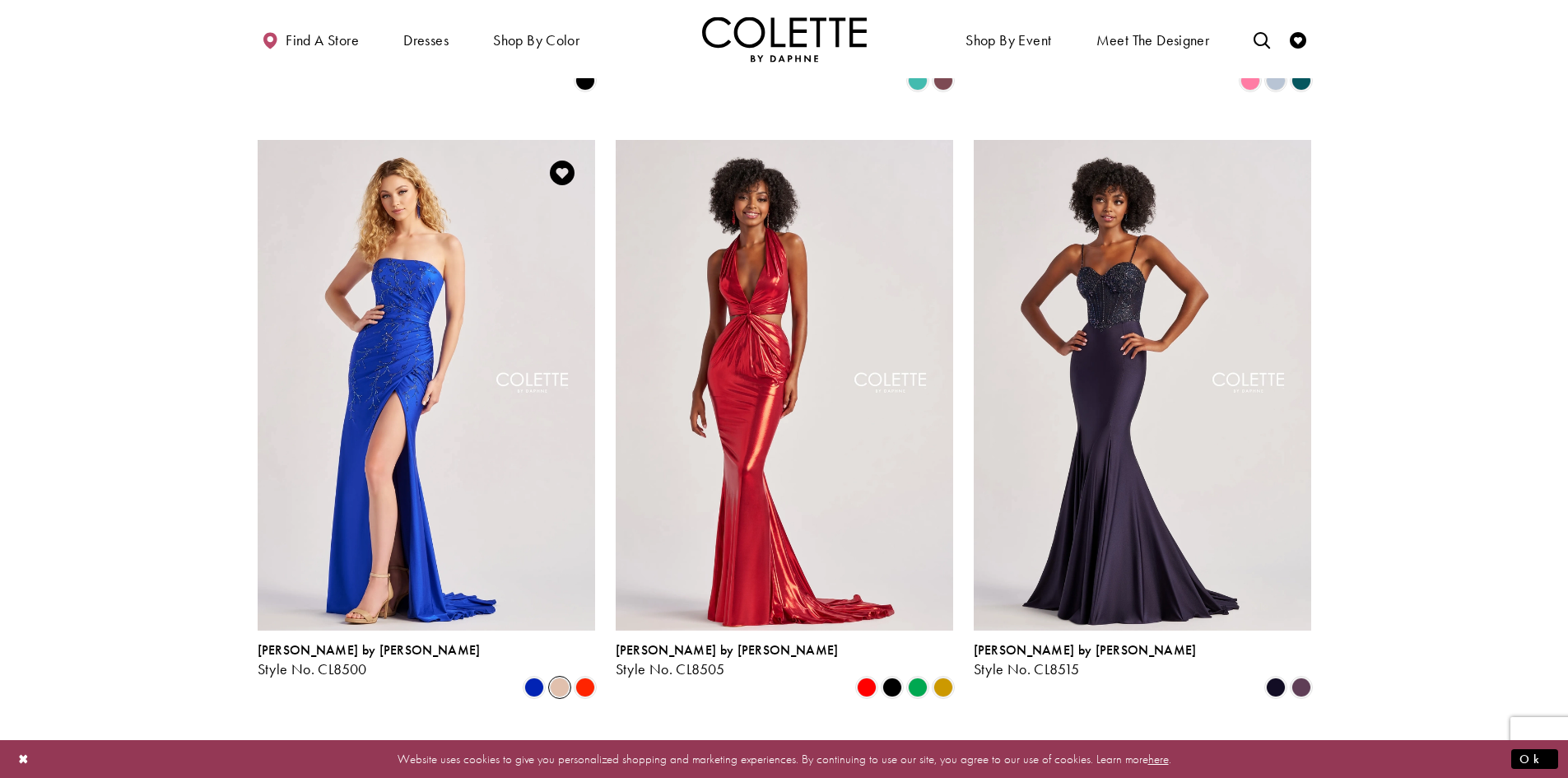
click at [558, 677] on span "Product List" at bounding box center [559, 686] width 19 height 19
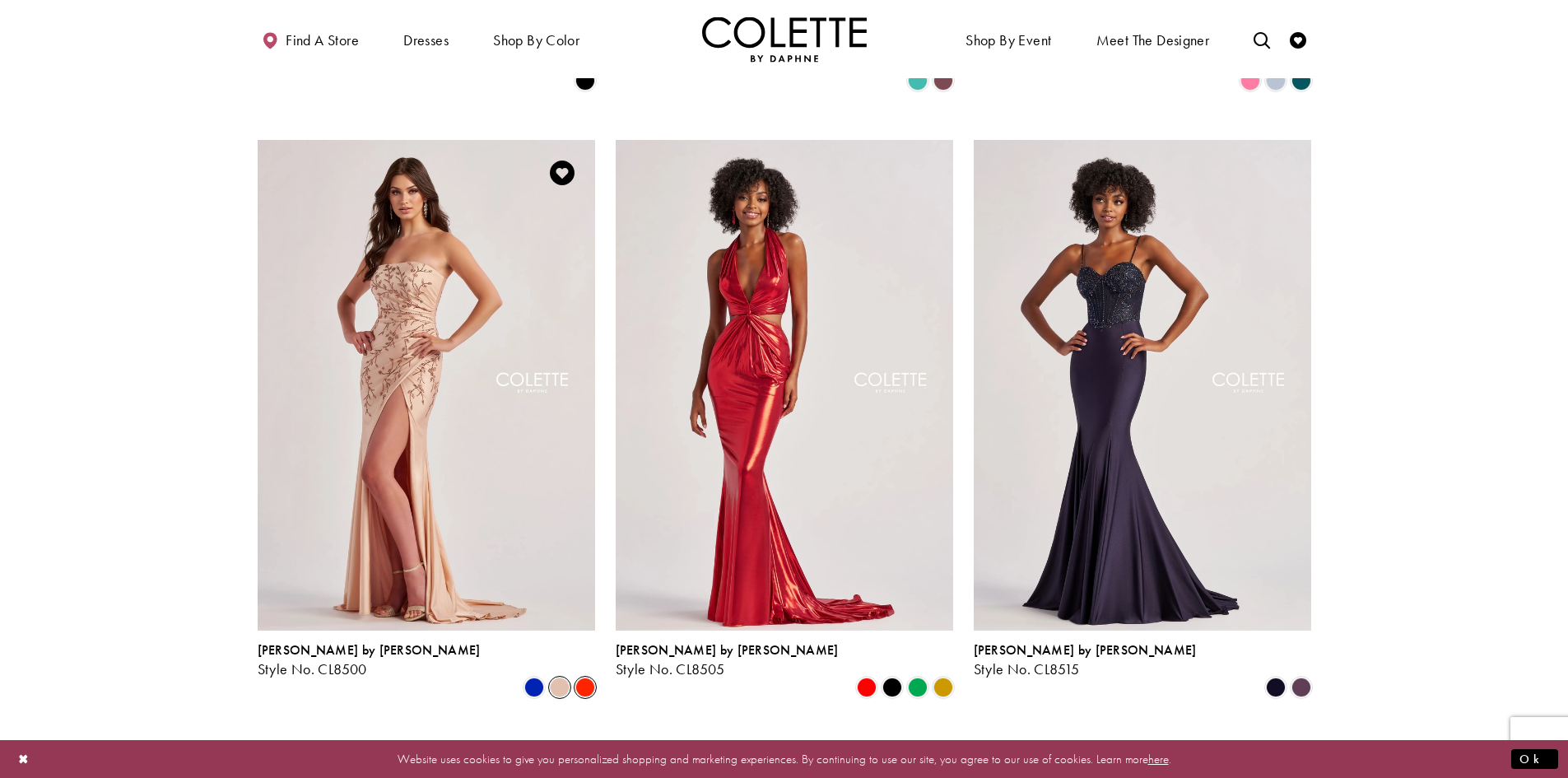
click at [587, 677] on span "Product List" at bounding box center [584, 686] width 19 height 19
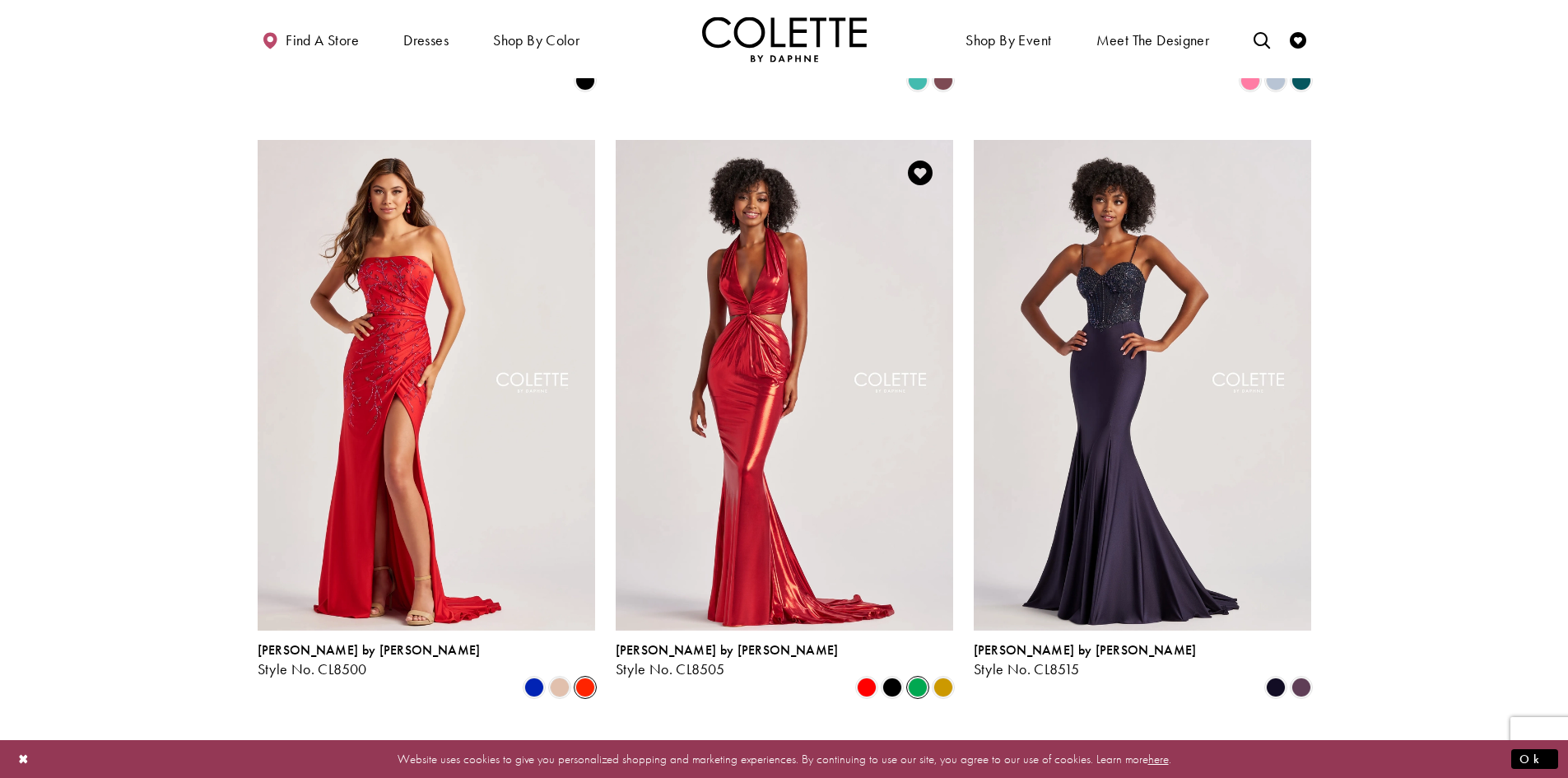
click at [926, 677] on span "Product List" at bounding box center [917, 686] width 19 height 19
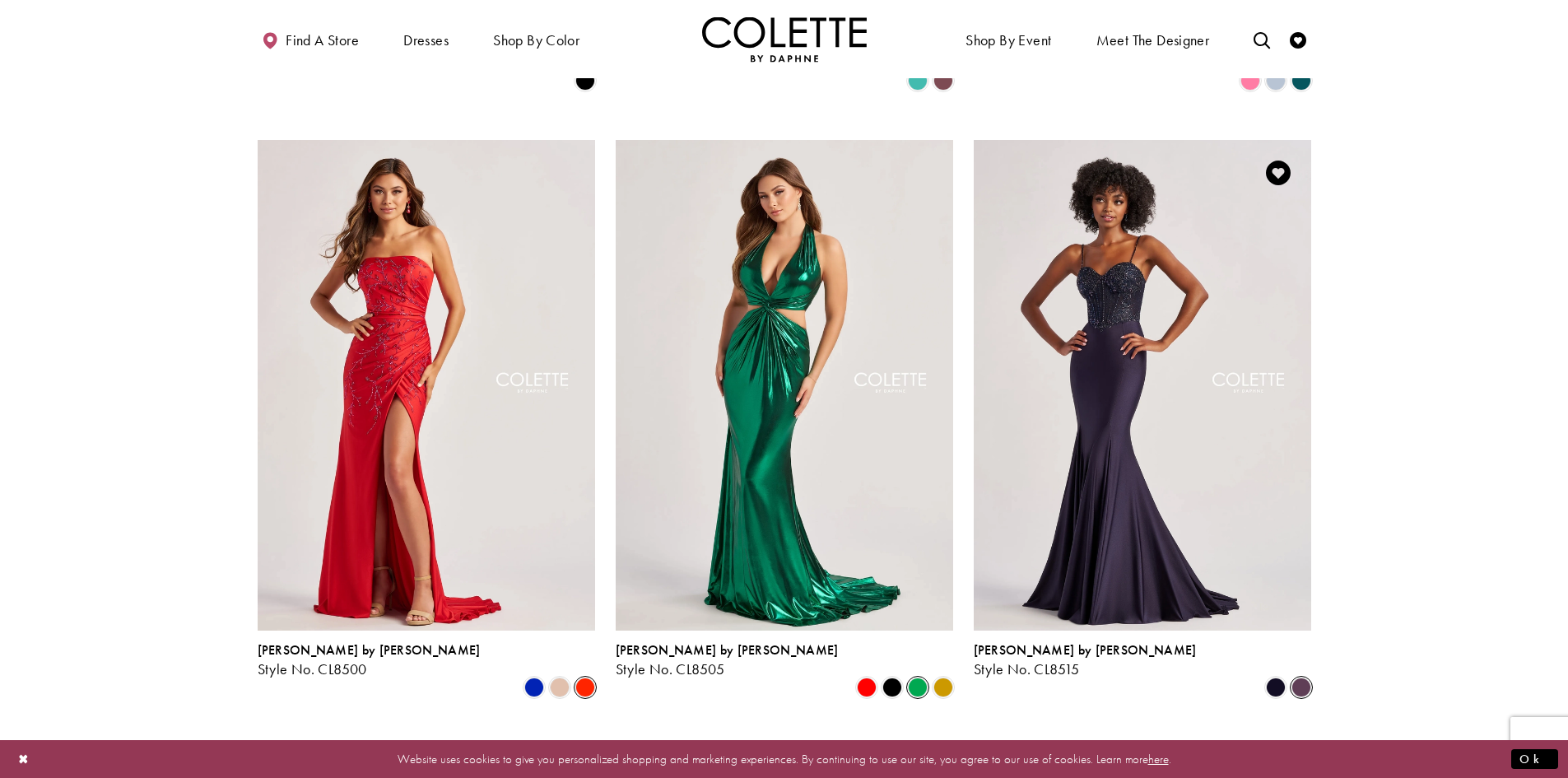
click at [1301, 677] on span "Product List" at bounding box center [1301, 686] width 19 height 19
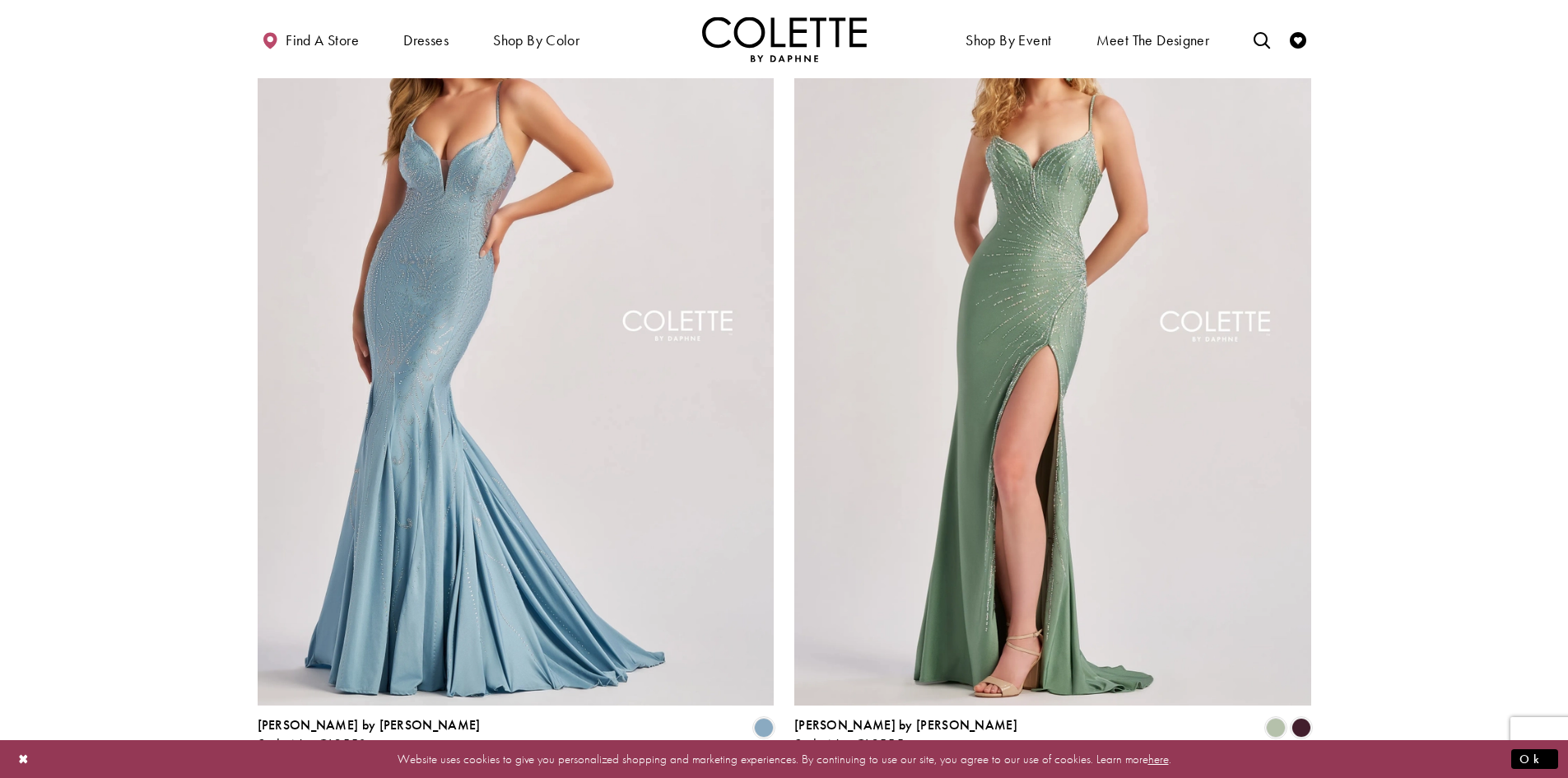
scroll to position [3220, 0]
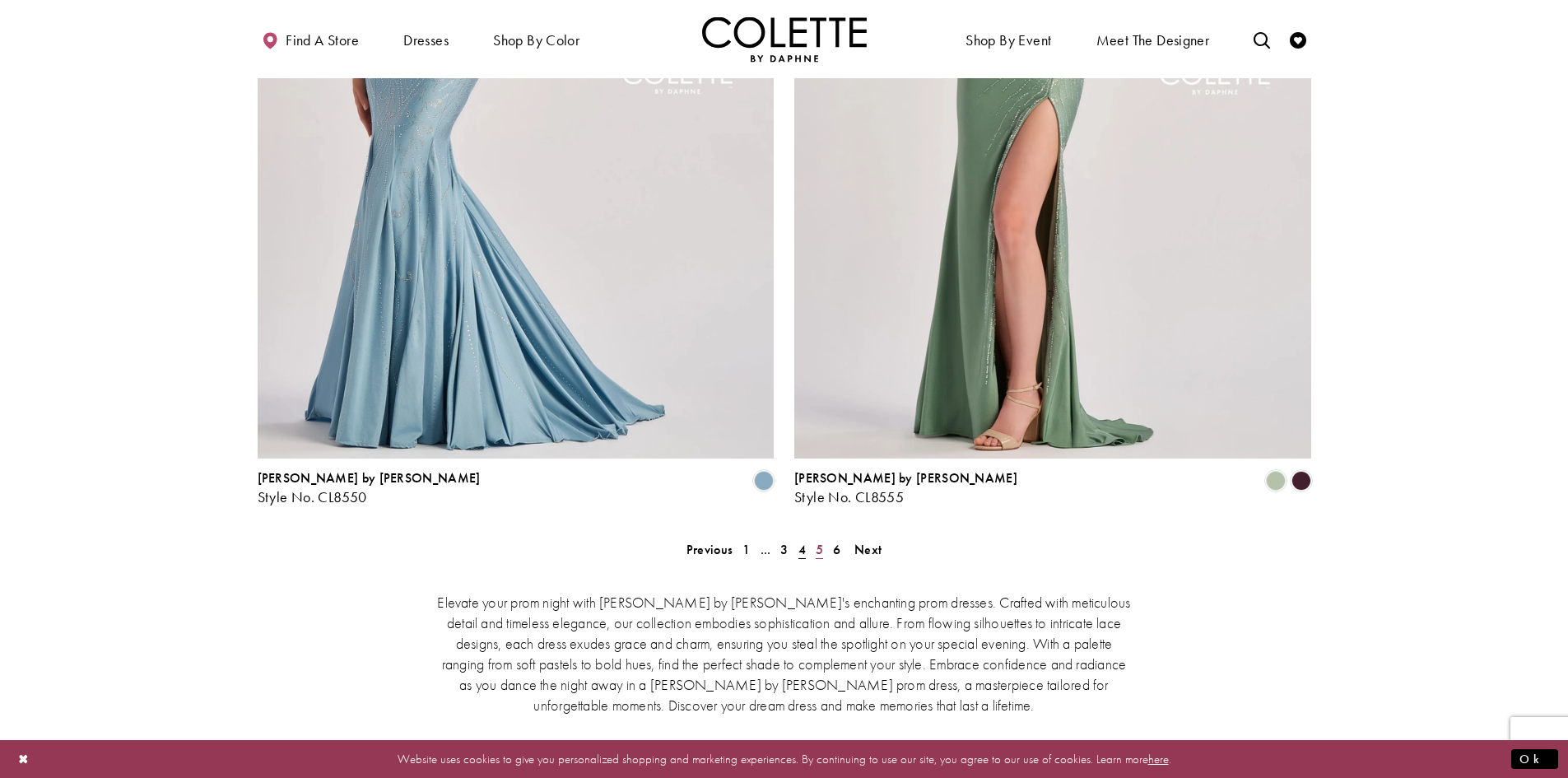
click at [819, 541] on span "5" at bounding box center [820, 549] width 7 height 17
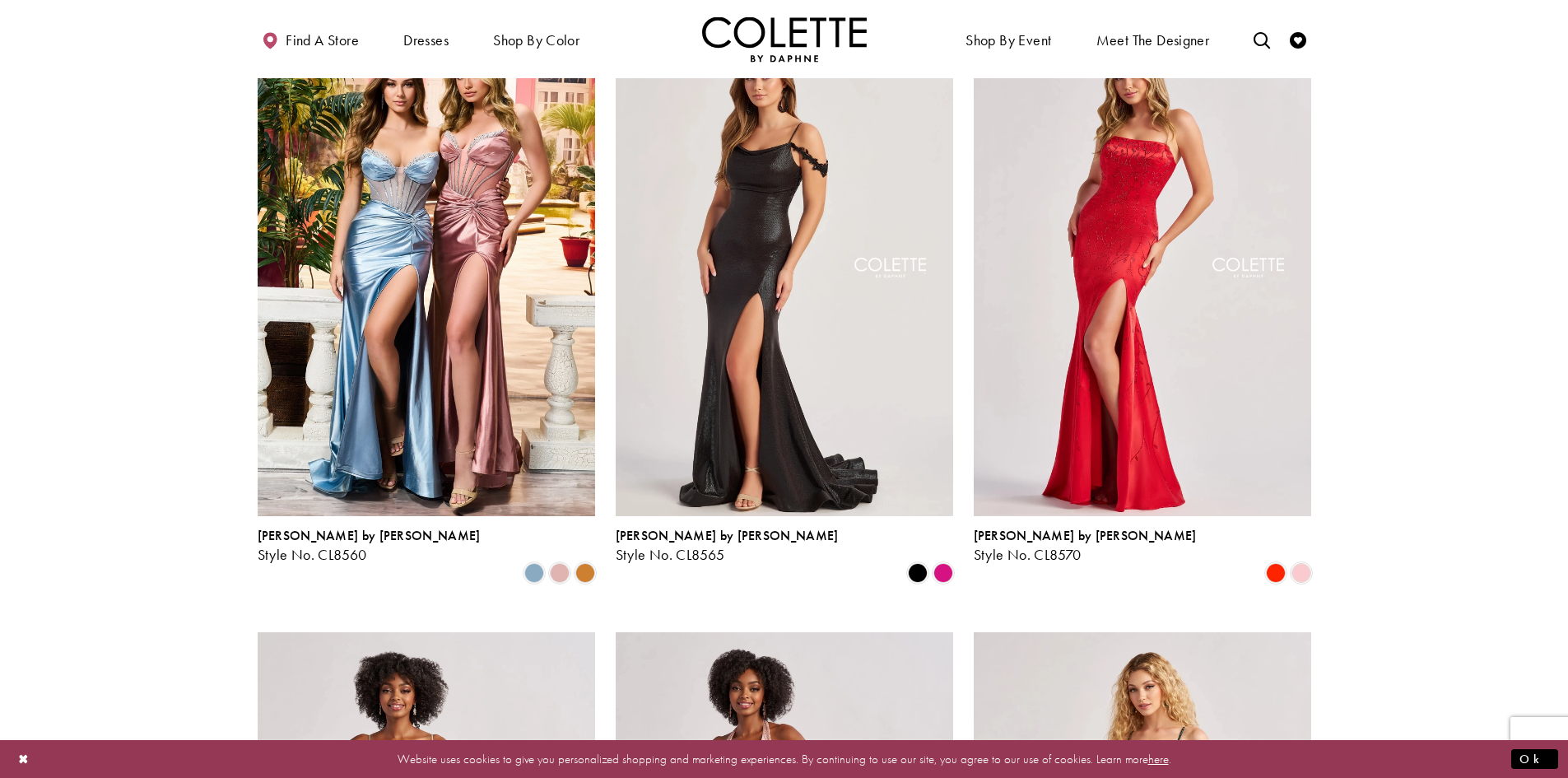
scroll to position [504, 0]
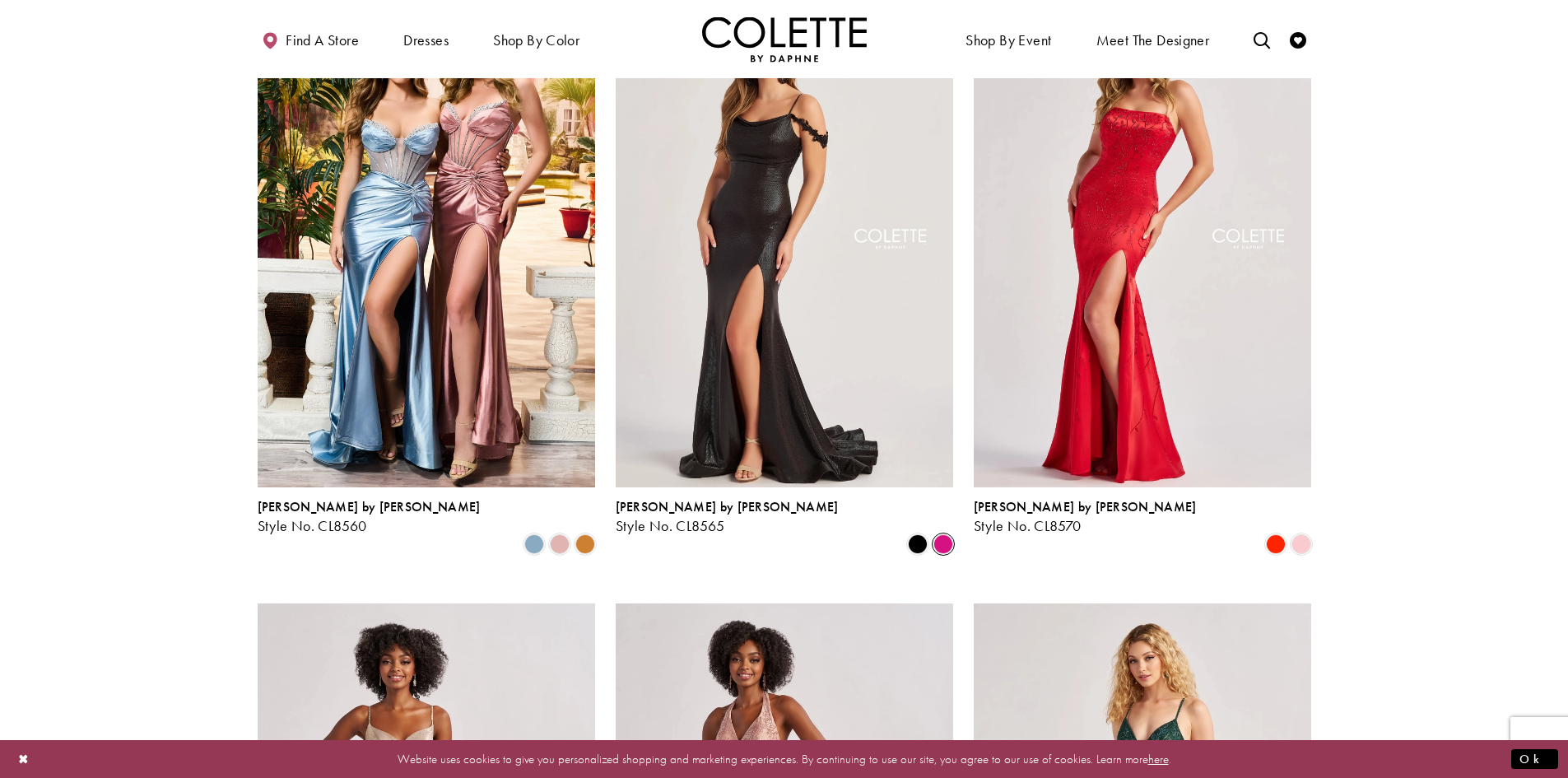
click at [941, 534] on span "Product List" at bounding box center [943, 543] width 19 height 19
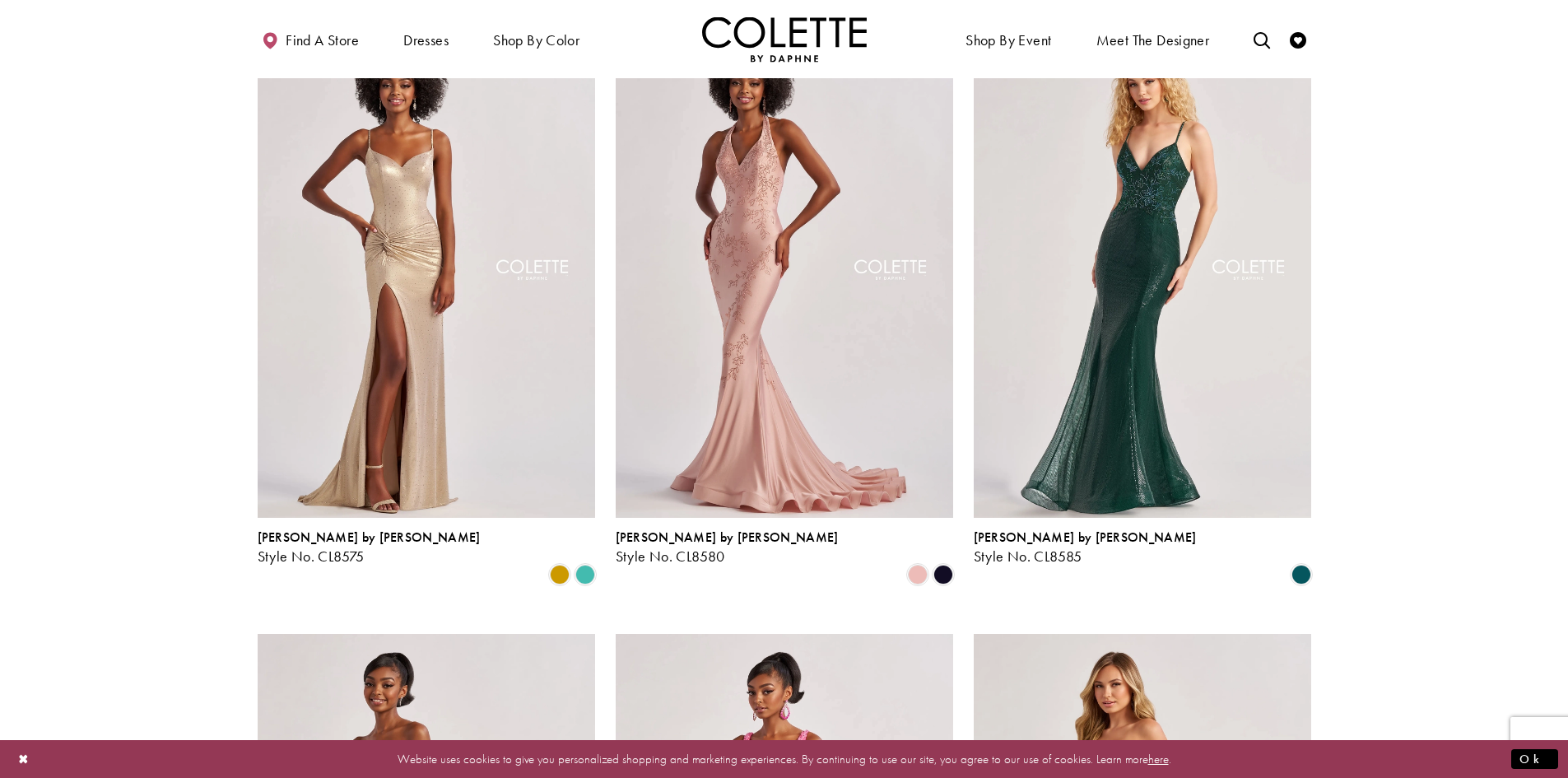
scroll to position [998, 0]
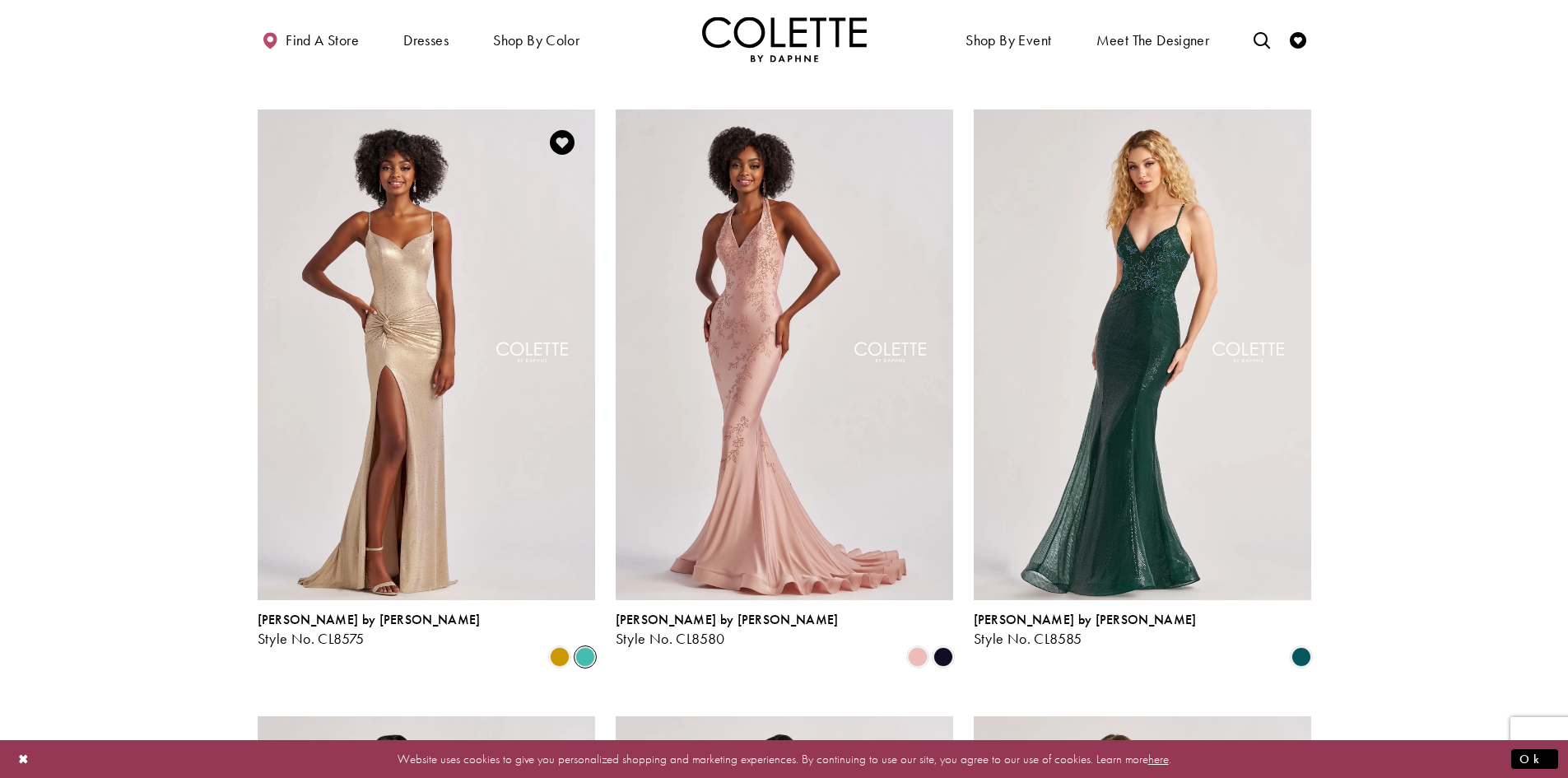
click at [580, 646] on span "Product List" at bounding box center [584, 656] width 19 height 19
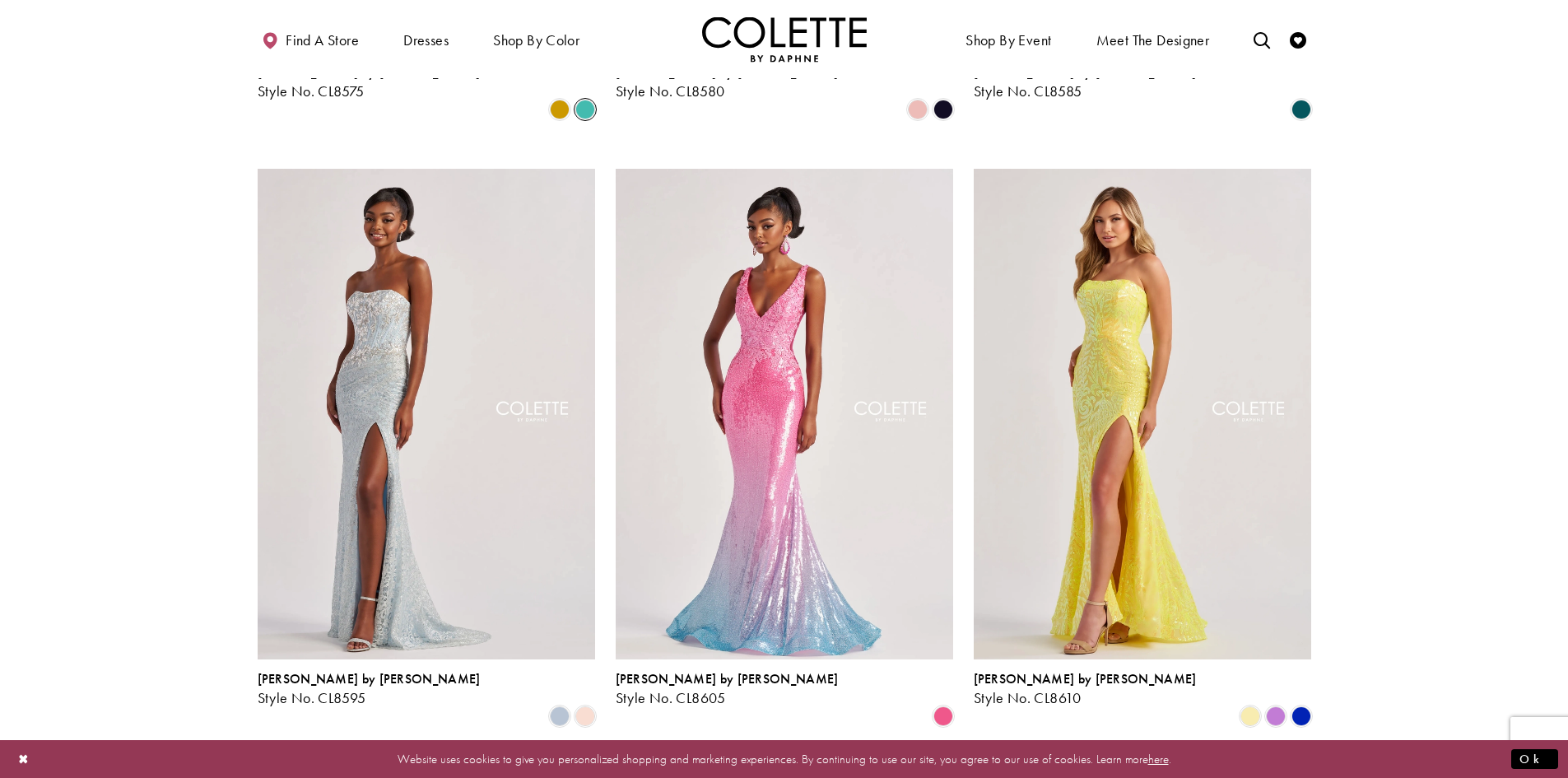
scroll to position [1574, 0]
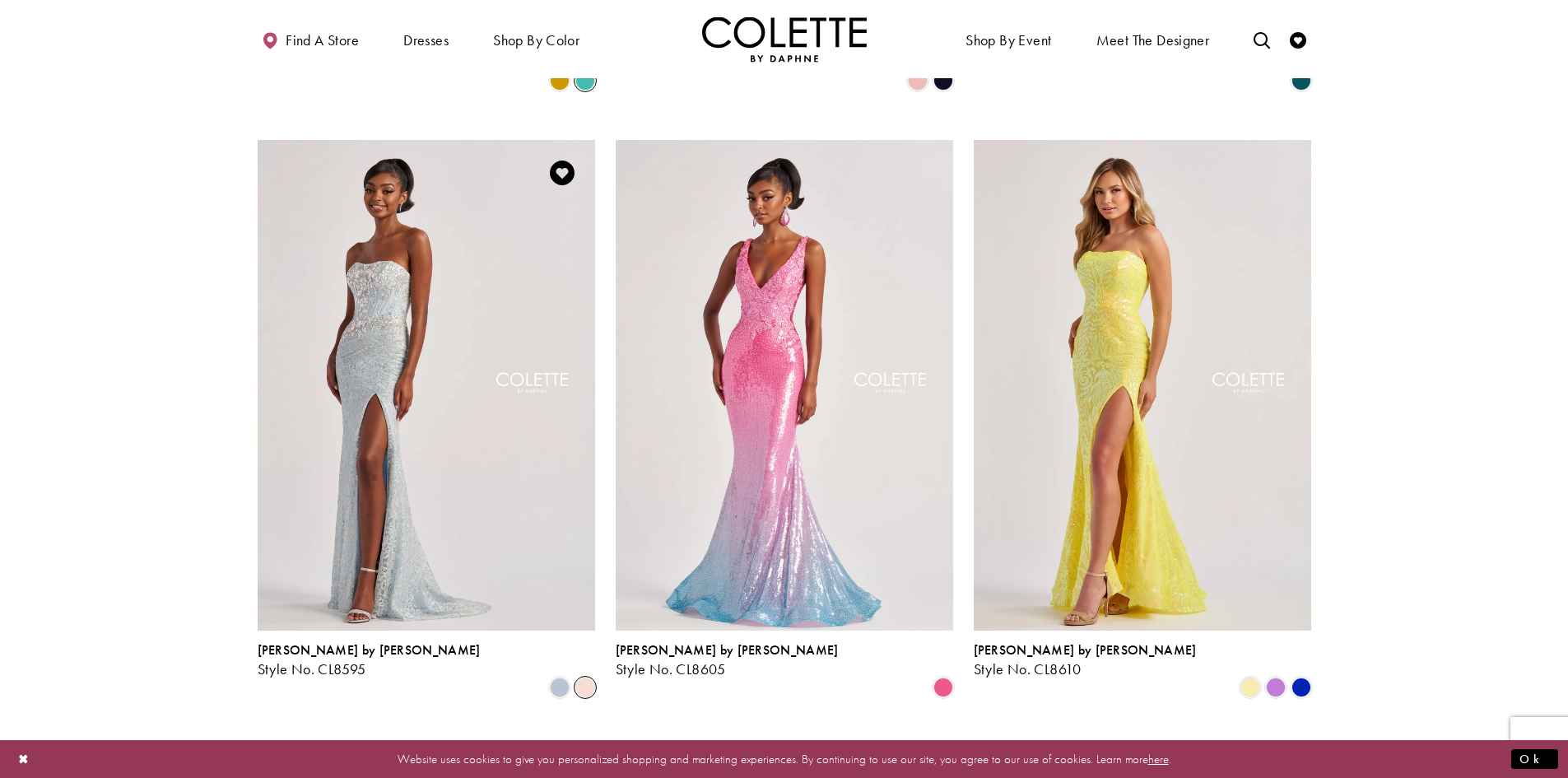
click at [590, 677] on span "Product List" at bounding box center [584, 686] width 19 height 19
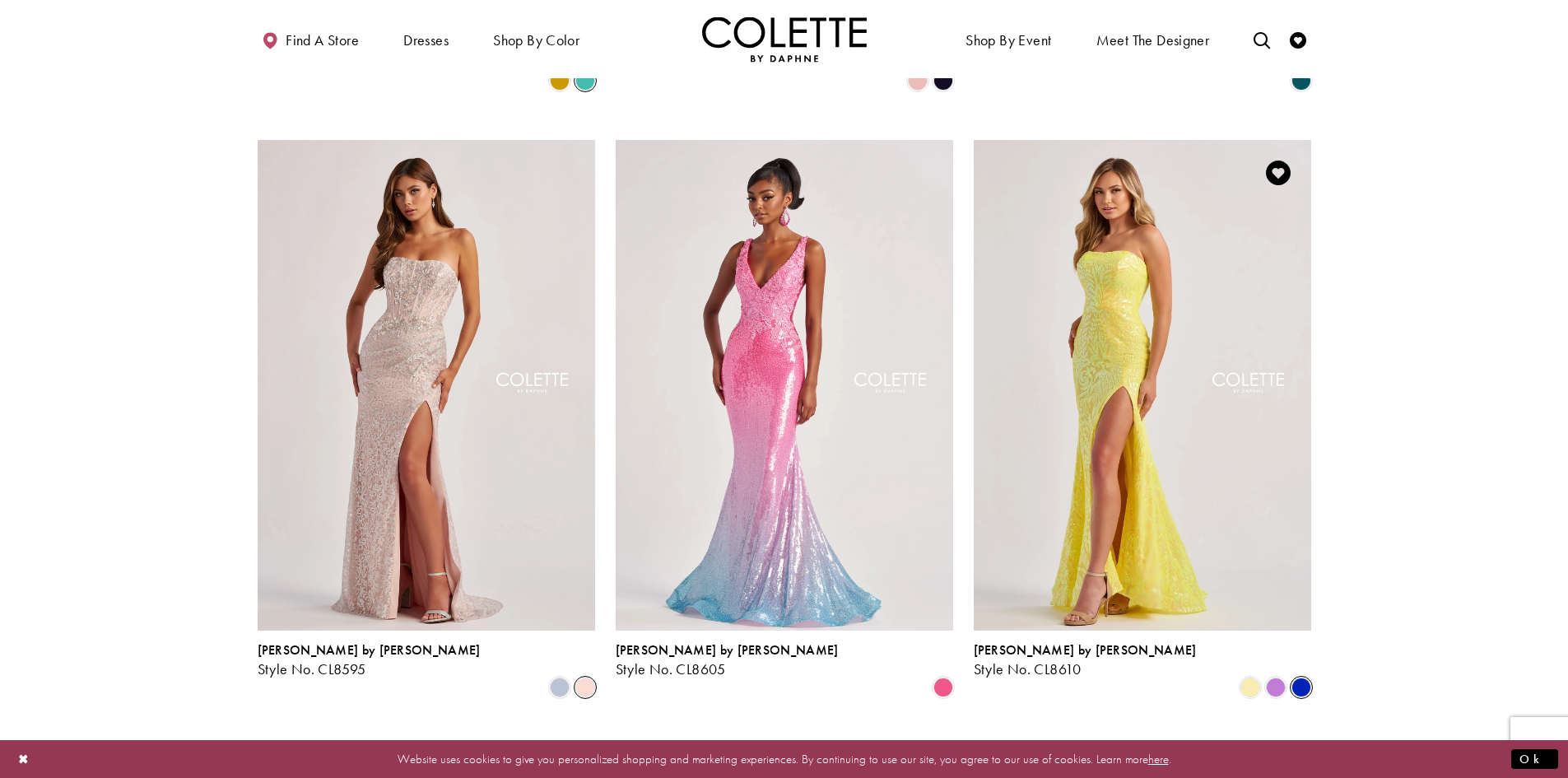
click at [1297, 677] on span "Product List" at bounding box center [1301, 686] width 19 height 19
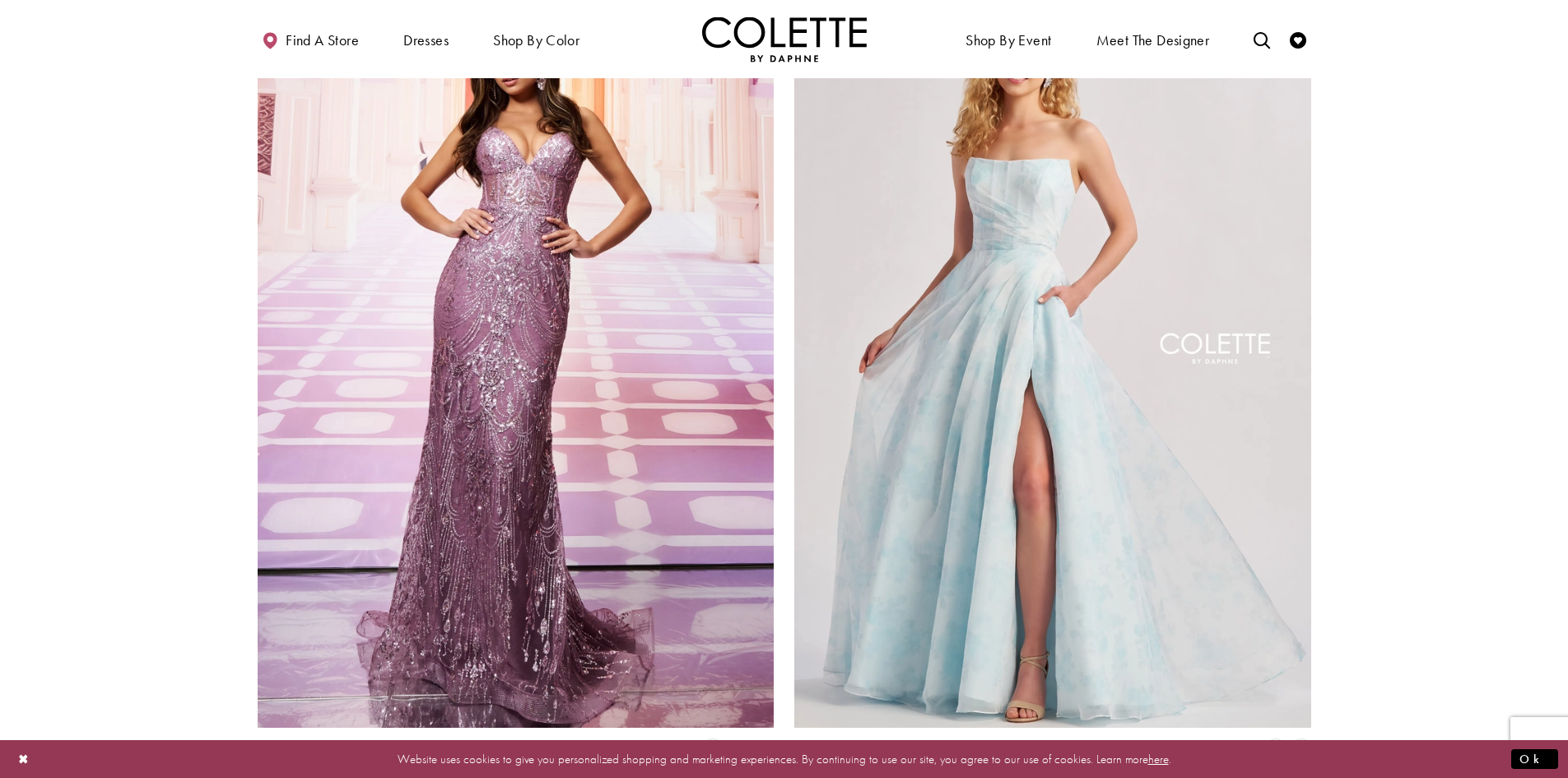
scroll to position [3220, 0]
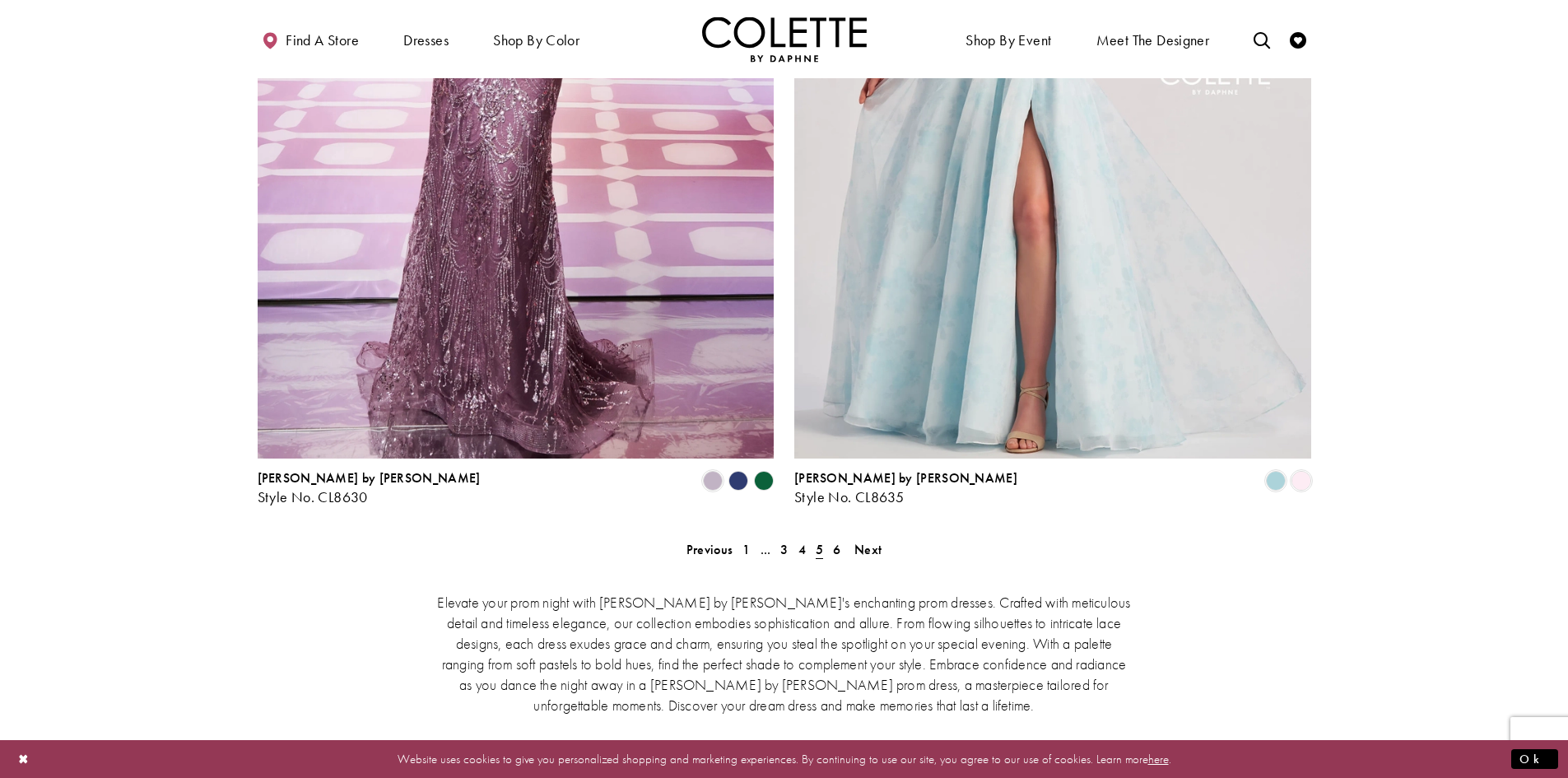
click at [763, 468] on polygon "Product List" at bounding box center [764, 481] width 26 height 26
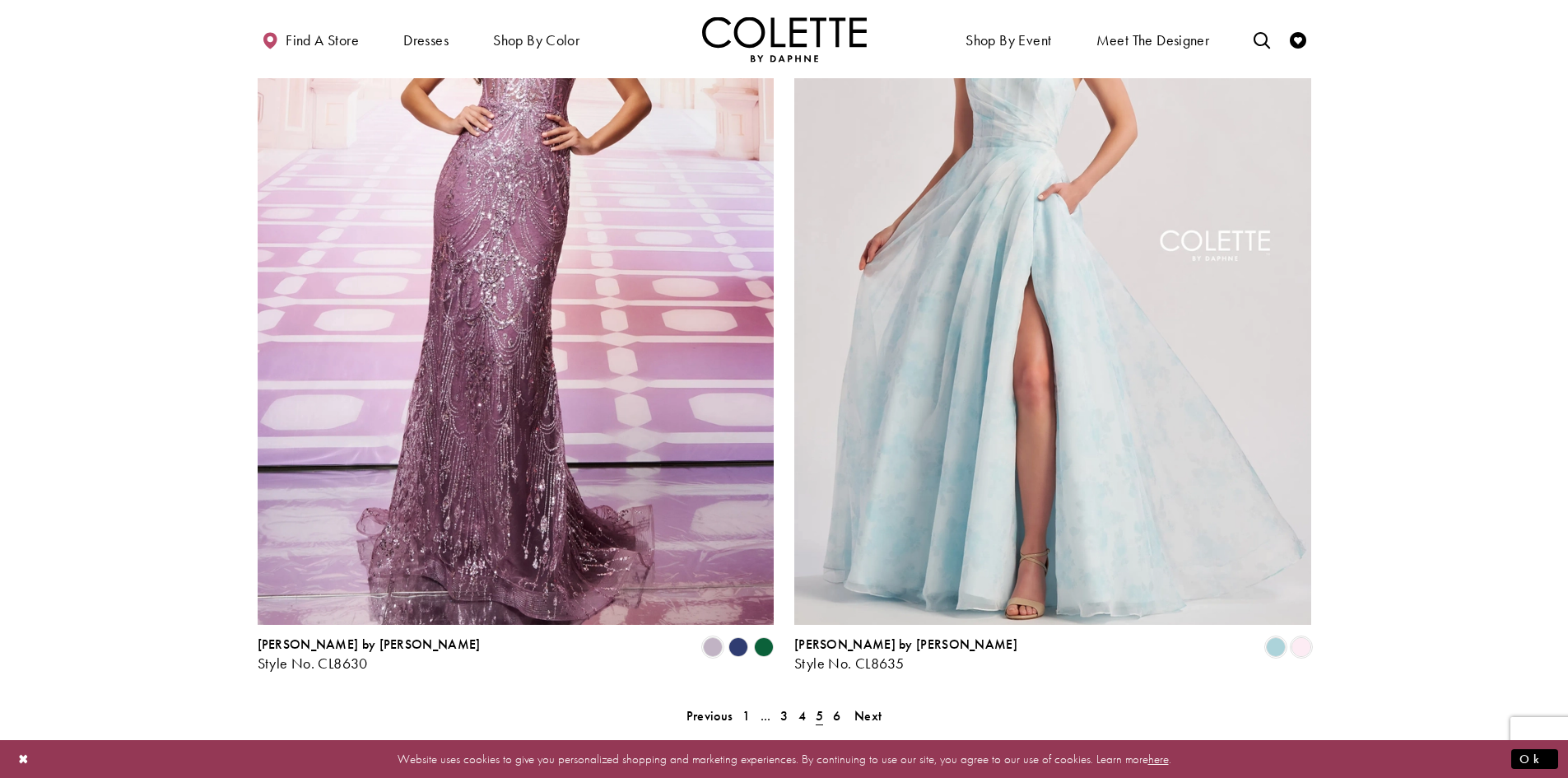
scroll to position [3055, 0]
click at [744, 633] on polygon "Product List" at bounding box center [738, 646] width 26 height 26
click at [768, 633] on polygon "Product List" at bounding box center [764, 646] width 26 height 26
click at [836, 705] on span "6" at bounding box center [836, 714] width 7 height 17
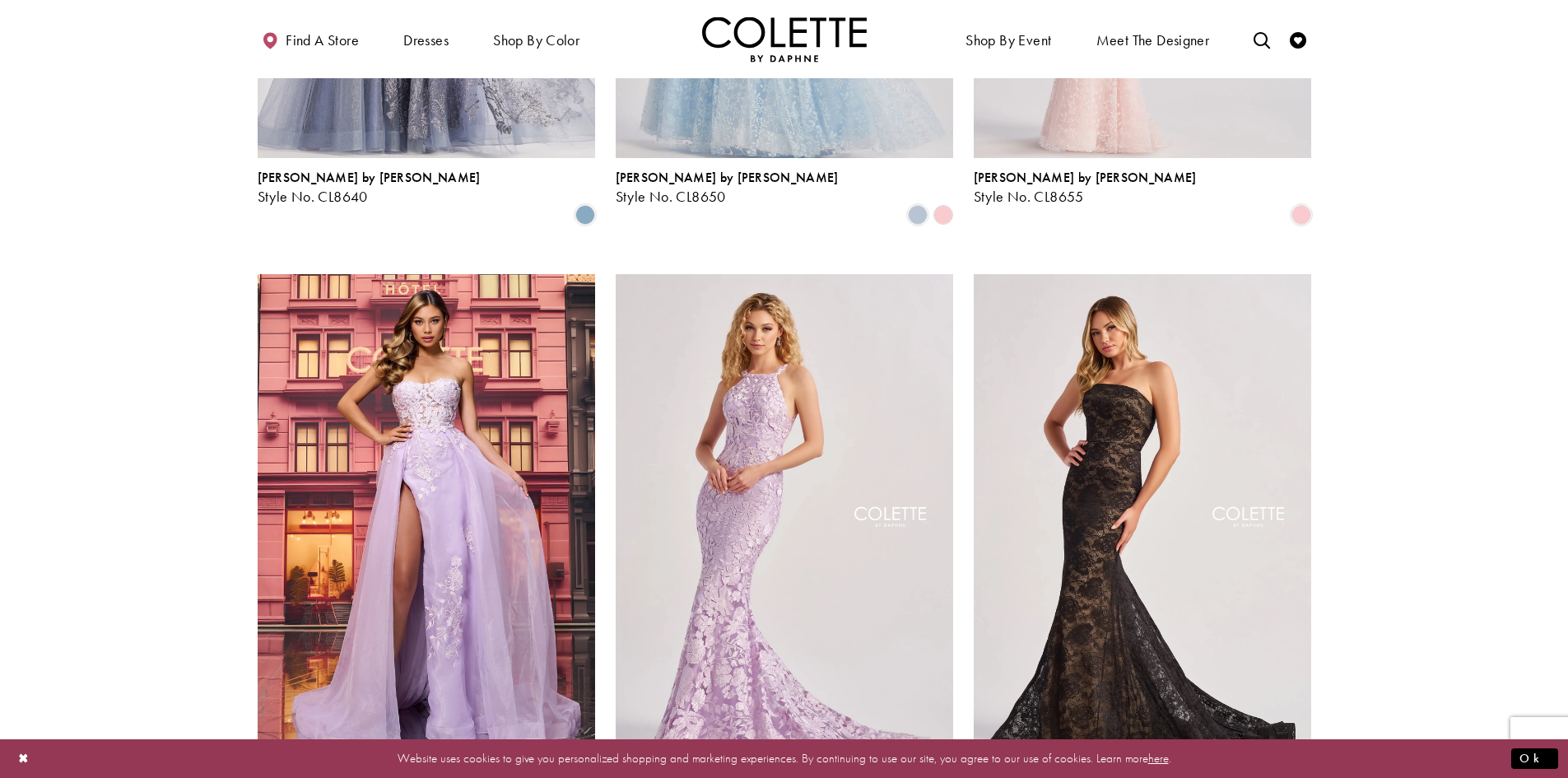
scroll to position [1081, 0]
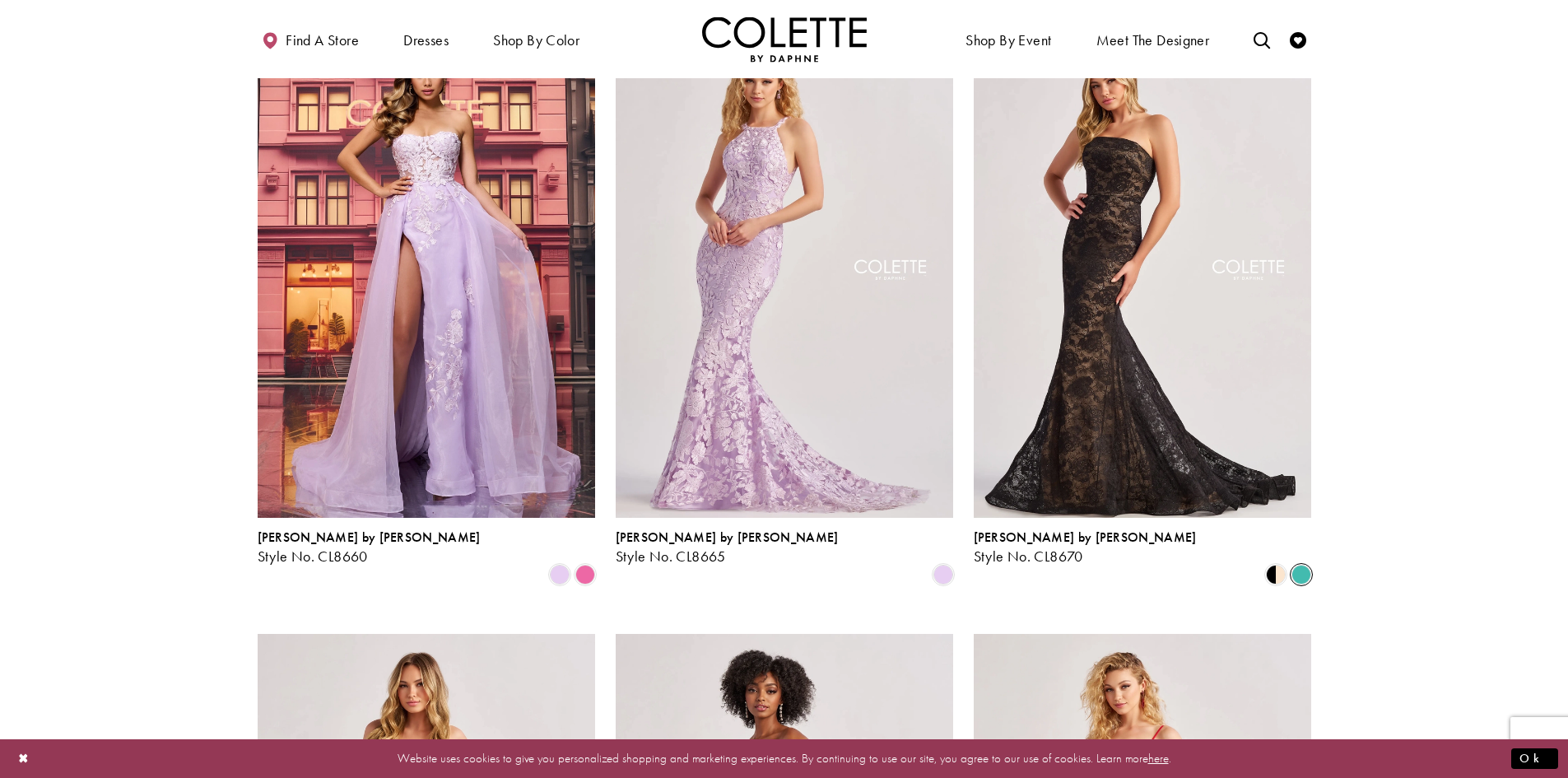
click at [1298, 565] on span "Product List" at bounding box center [1301, 574] width 19 height 19
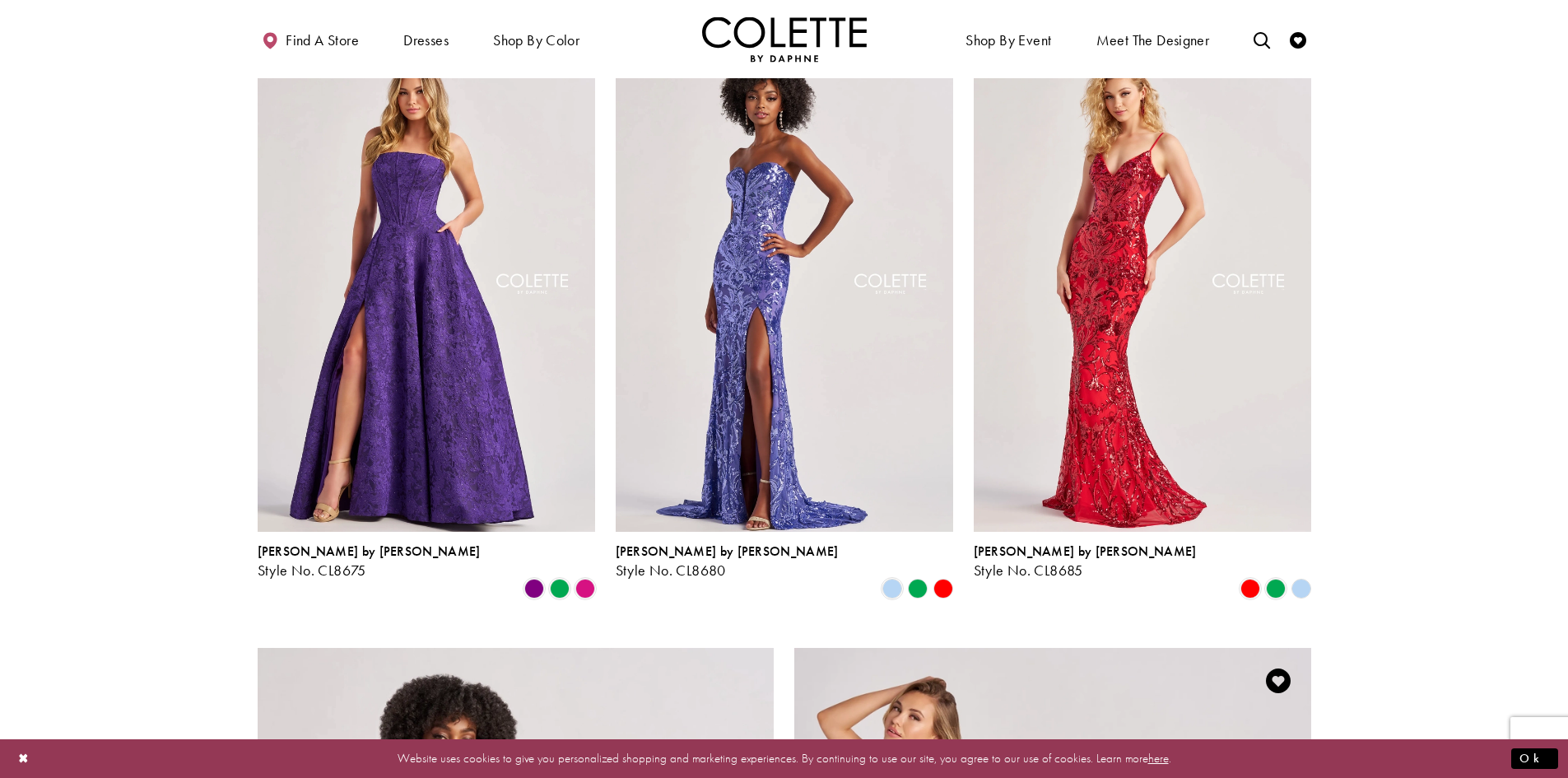
scroll to position [1574, 0]
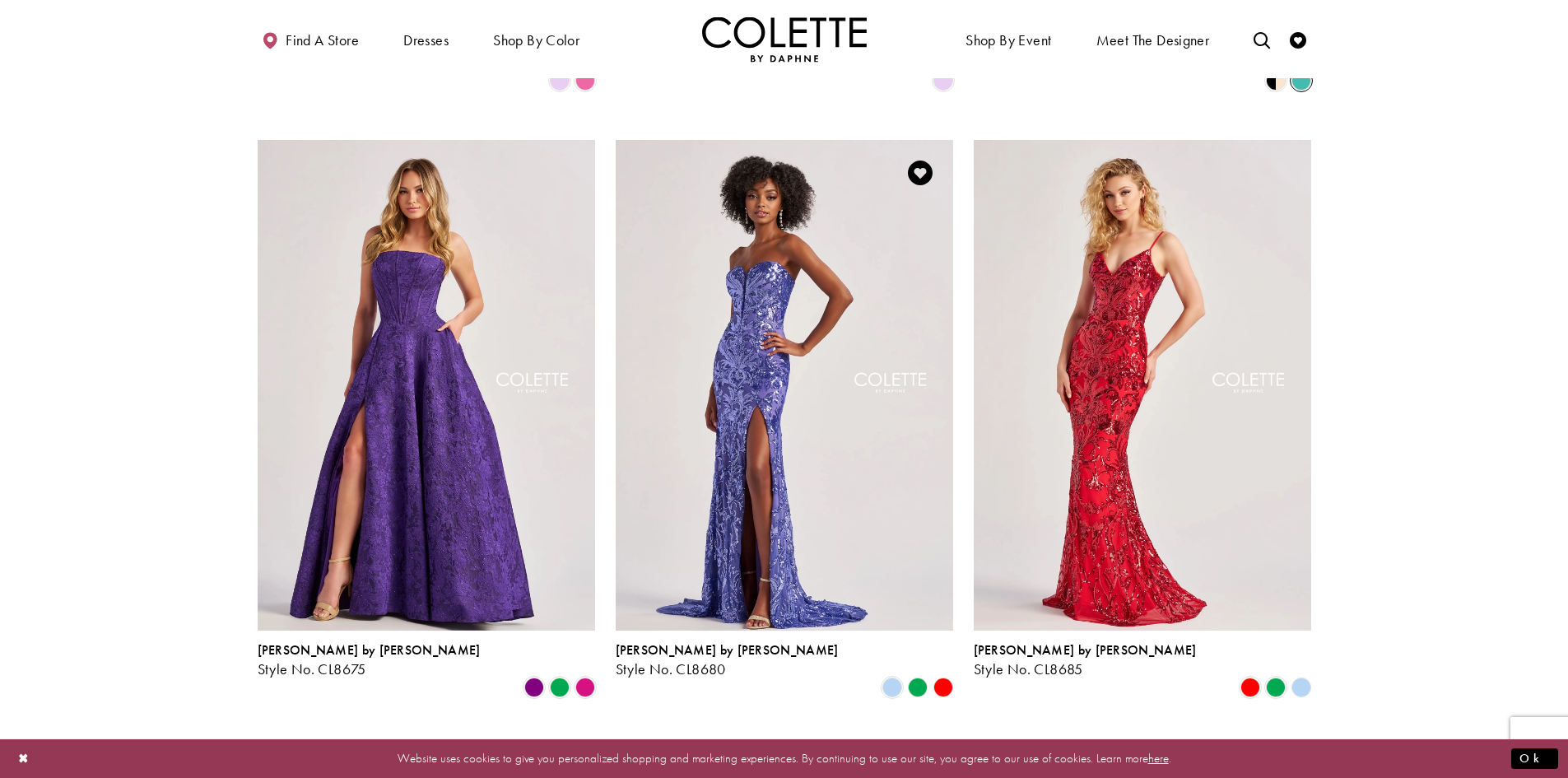
click at [919, 675] on polygon "Product List" at bounding box center [917, 688] width 26 height 26
click at [888, 677] on span "Product List" at bounding box center [892, 686] width 19 height 19
click at [951, 675] on polygon "Product List" at bounding box center [943, 688] width 26 height 26
click at [932, 675] on div "Product List" at bounding box center [943, 688] width 26 height 26
click at [922, 677] on icon "Product List" at bounding box center [917, 686] width 19 height 19
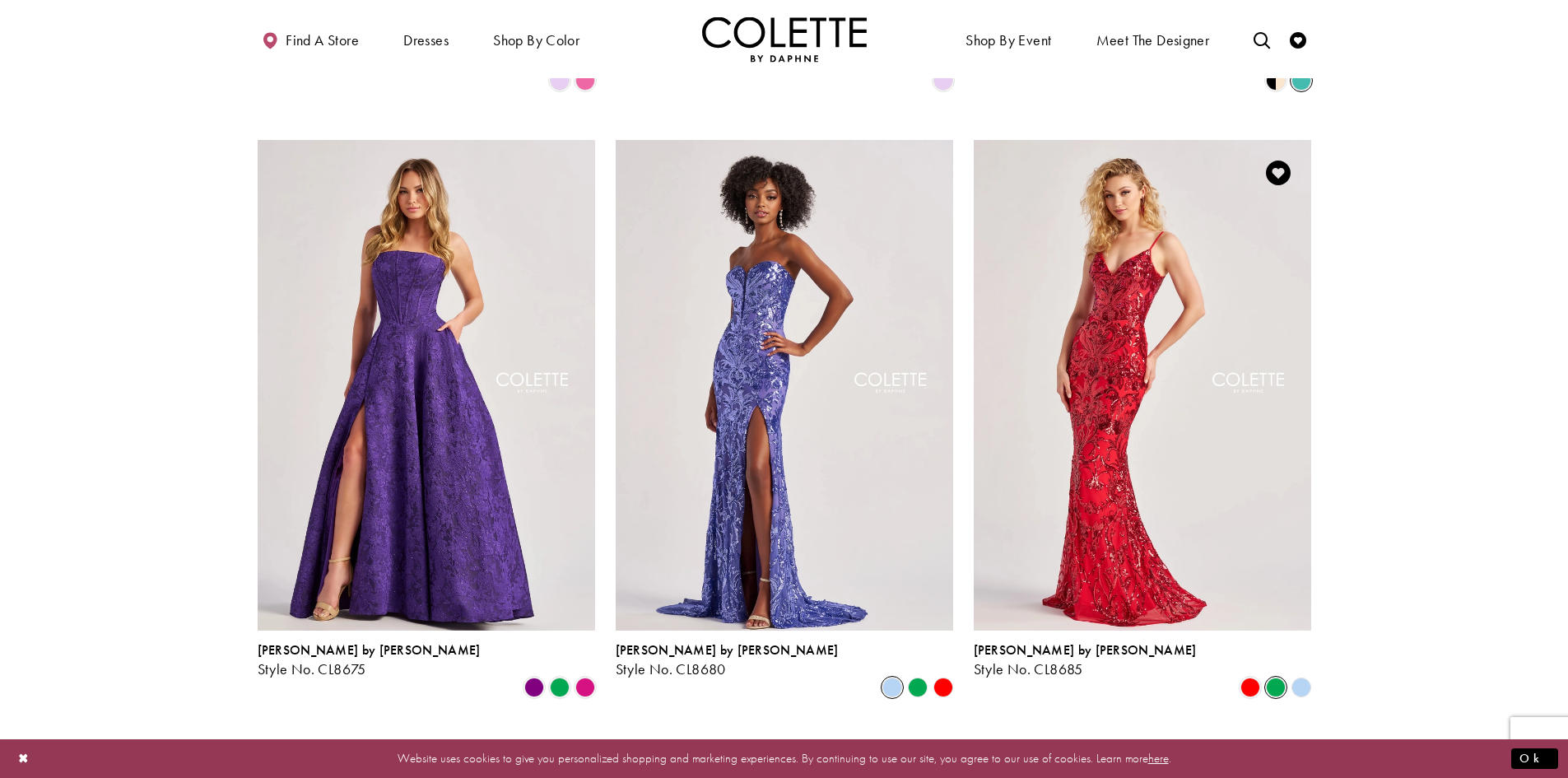
click at [1274, 677] on span "Product List" at bounding box center [1275, 686] width 19 height 19
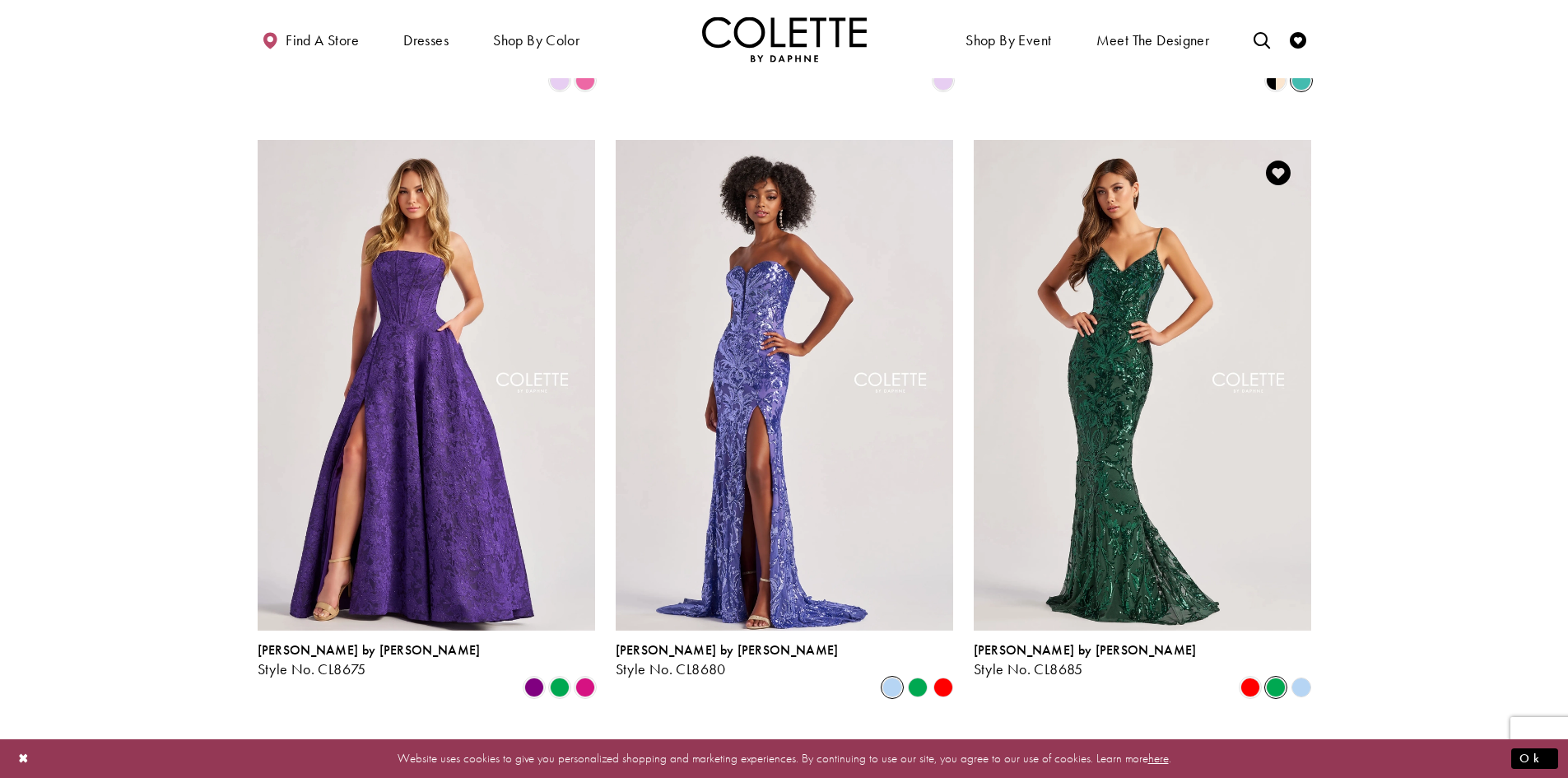
click at [1304, 675] on polygon "Product List" at bounding box center [1301, 688] width 26 height 26
click at [1309, 675] on polygon "Product List" at bounding box center [1301, 688] width 26 height 26
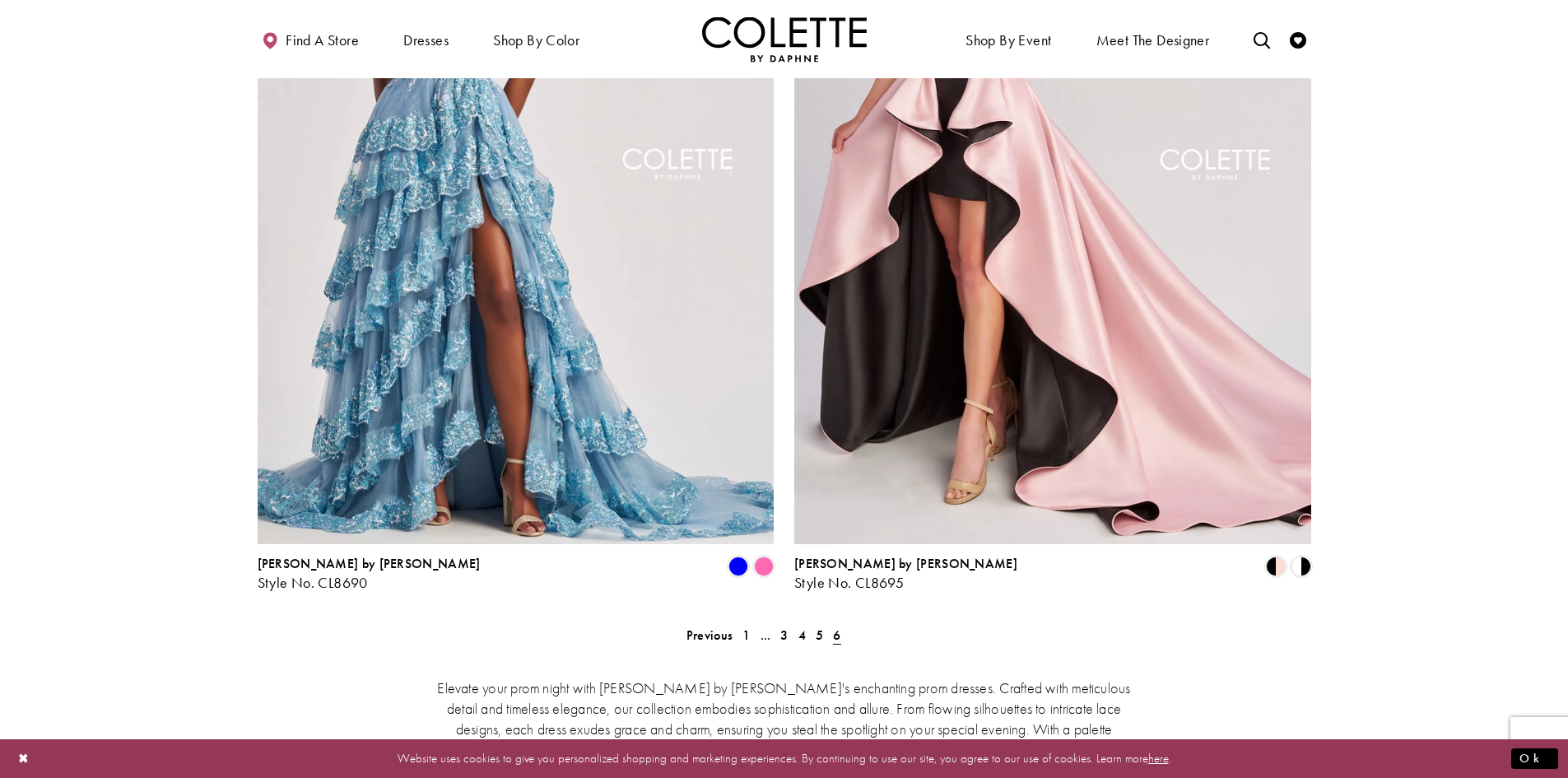
scroll to position [2315, 0]
